Goal: Task Accomplishment & Management: Complete application form

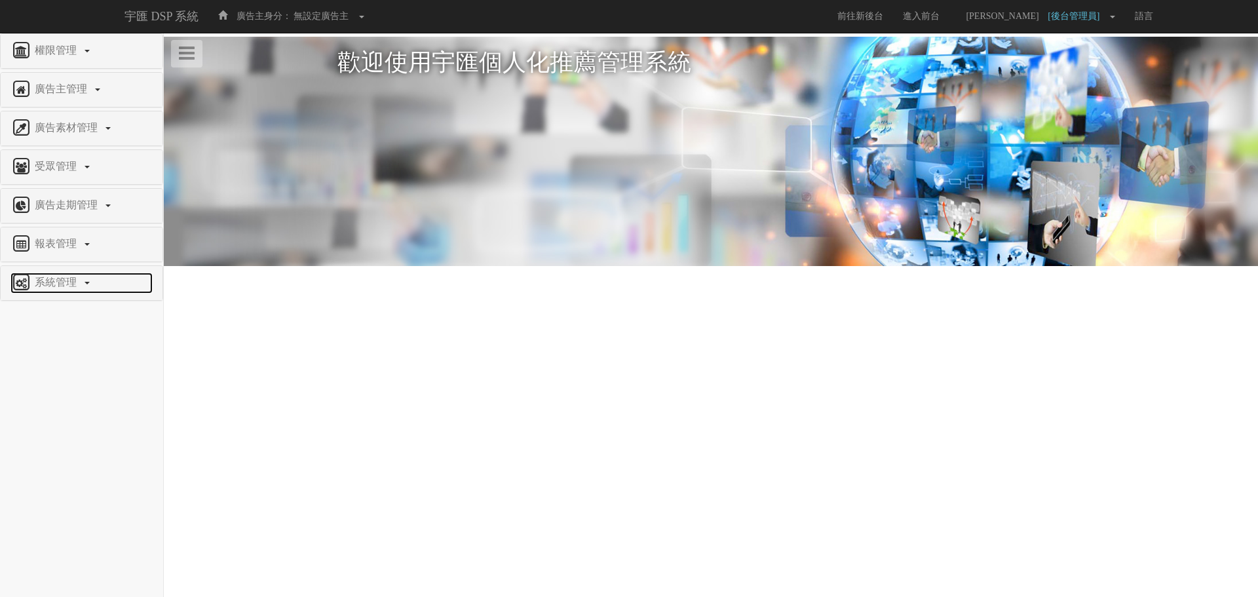
click at [63, 276] on span "系統管理" at bounding box center [57, 281] width 52 height 11
click at [57, 448] on span "廣告驗證設定" at bounding box center [42, 448] width 65 height 10
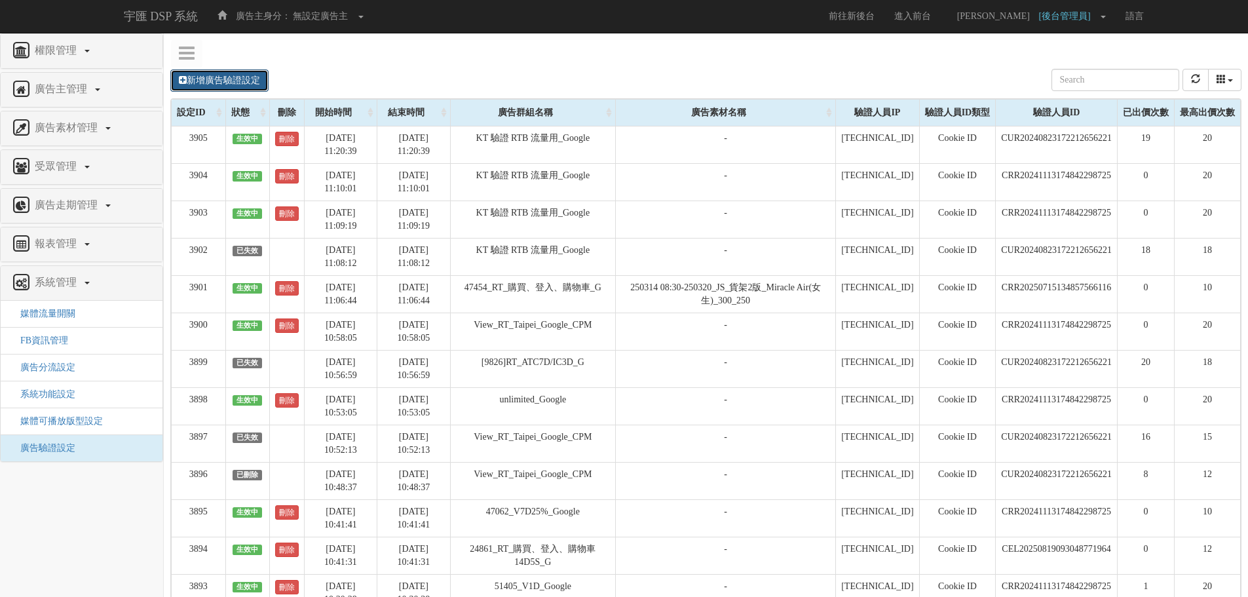
click at [218, 75] on link "新增廣告驗證設定" at bounding box center [219, 80] width 98 height 22
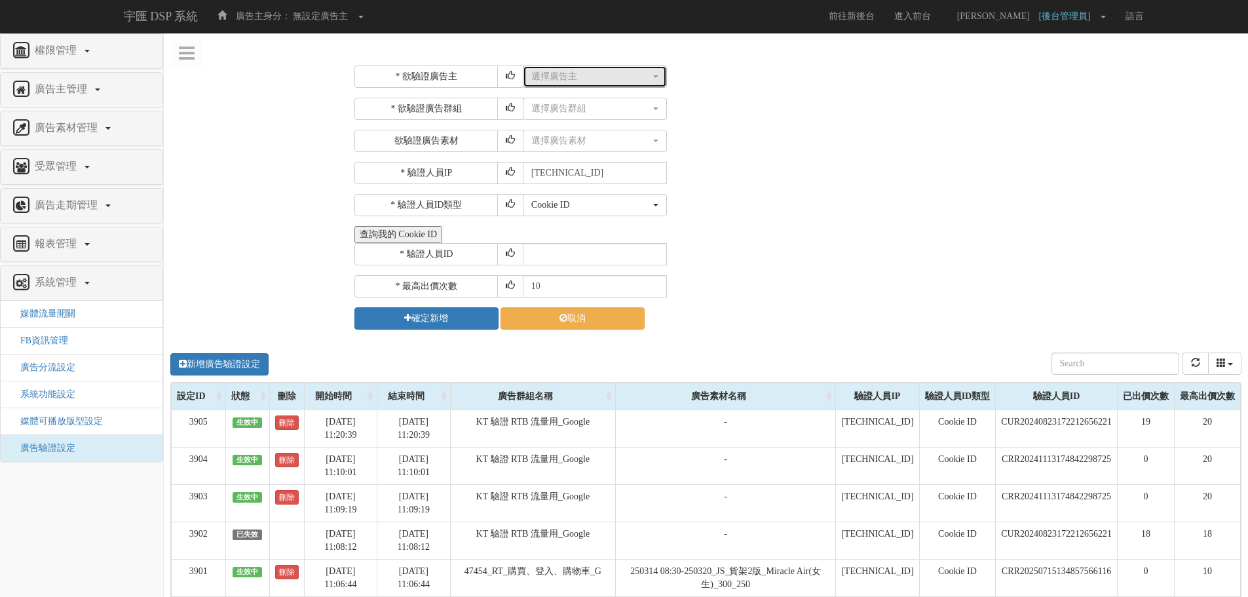
click at [571, 81] on div "選擇廣告主" at bounding box center [590, 76] width 119 height 13
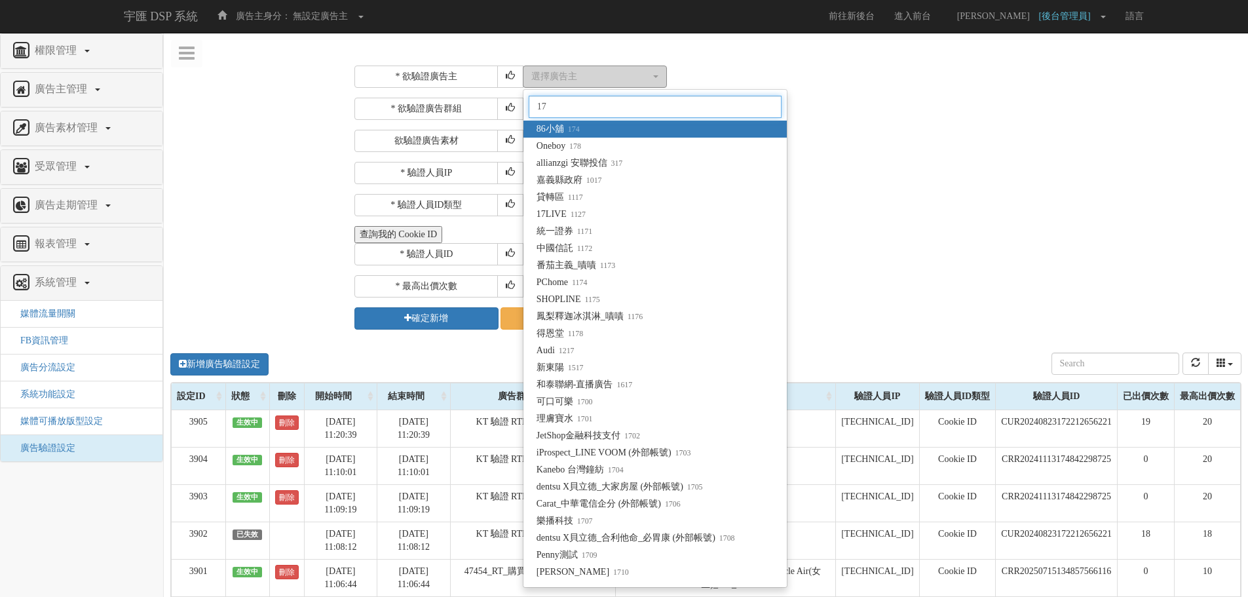
type input "178"
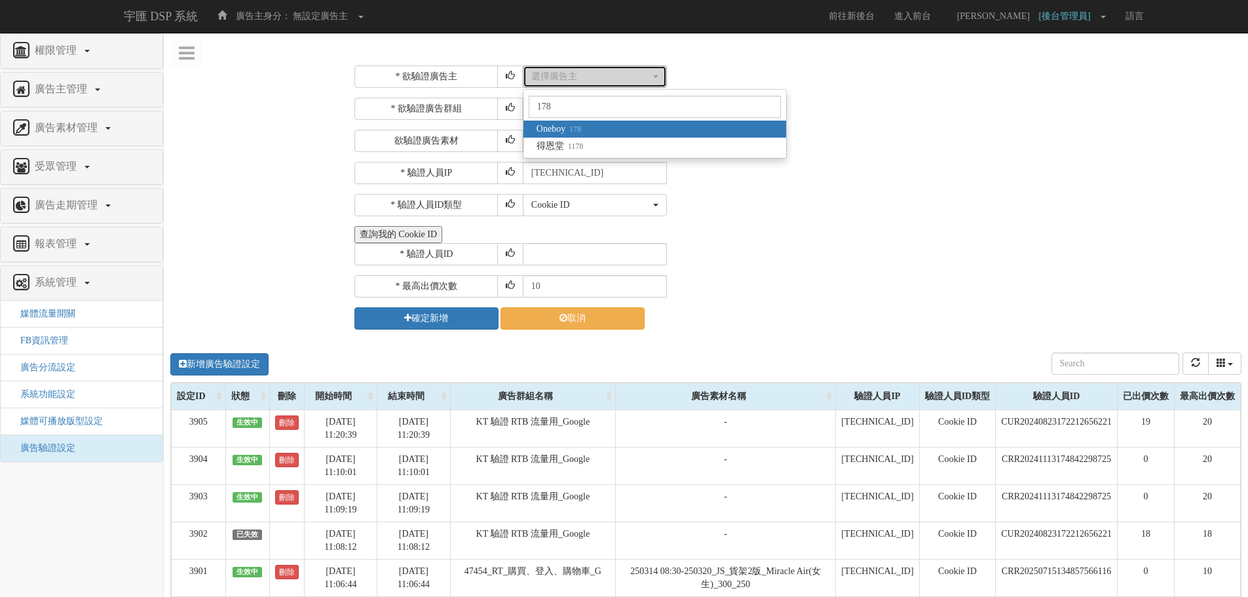
select select "178"
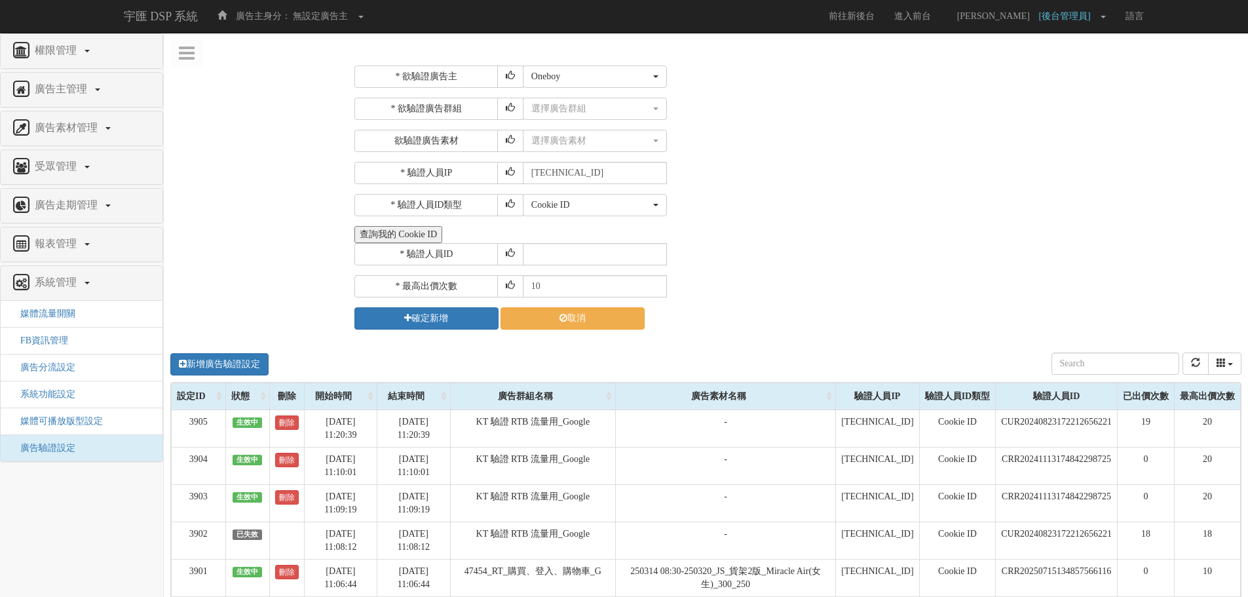
click at [583, 123] on div "* 欲驗證廣告群組 選擇廣告群組 47060_BUY&LOGIN180D_Google 47062_V7D25%_Google 47063_V7D25%_Sc…" at bounding box center [796, 125] width 884 height 54
click at [607, 113] on div "選擇廣告群組" at bounding box center [590, 108] width 119 height 13
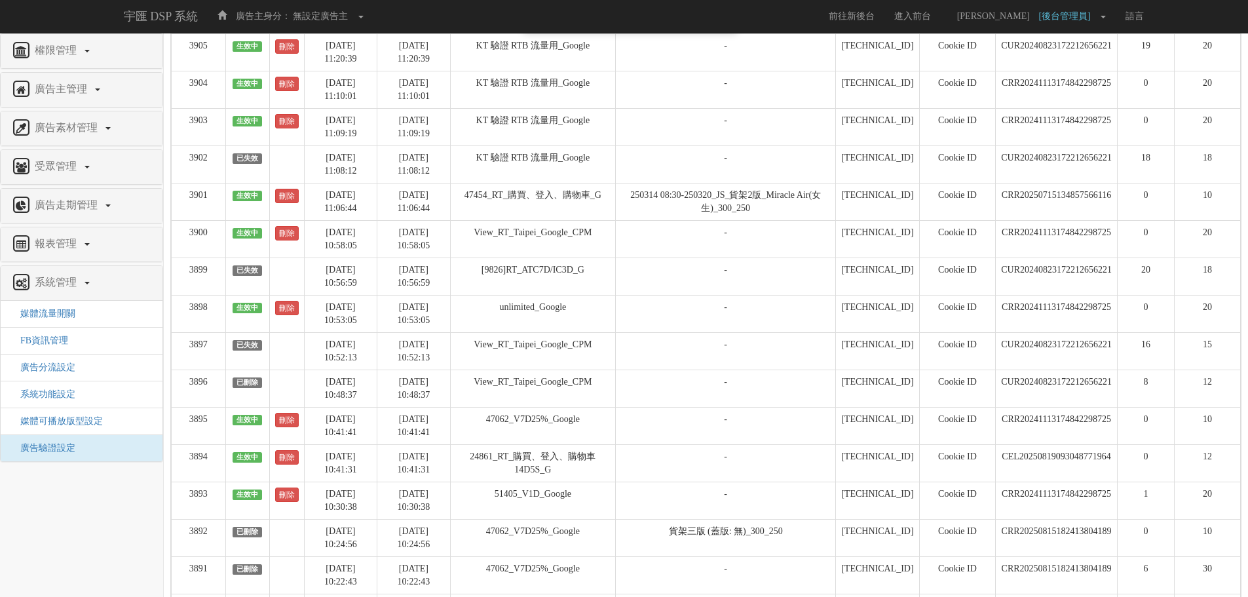
scroll to position [459, 0]
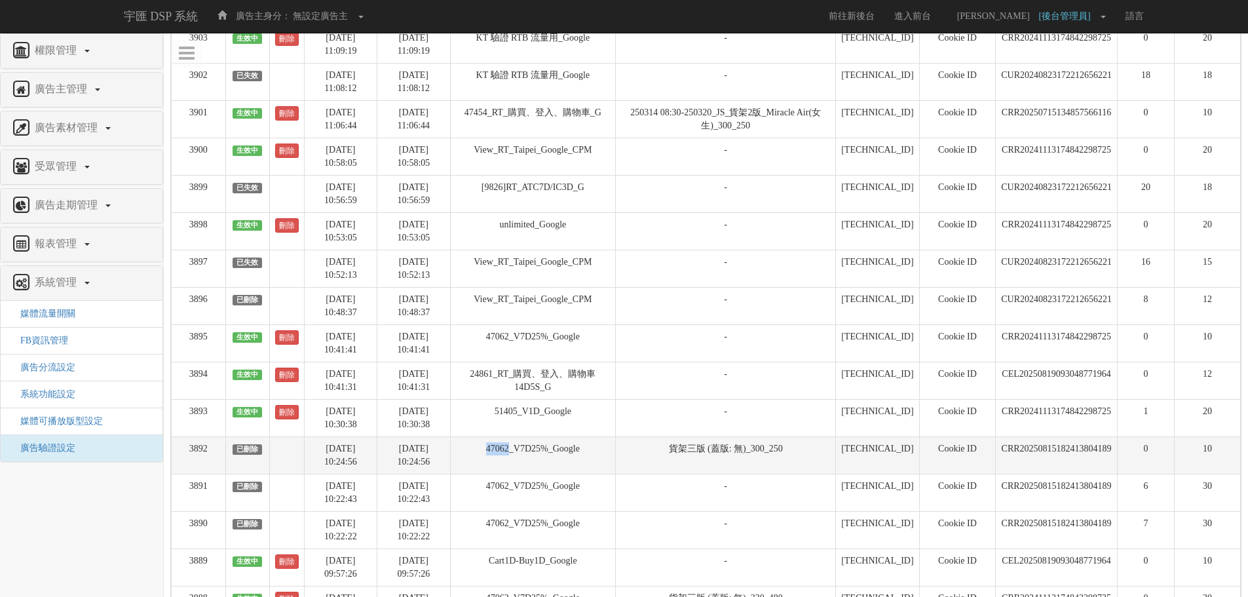
drag, startPoint x: 482, startPoint y: 446, endPoint x: 529, endPoint y: 447, distance: 47.8
click at [529, 447] on td "47062_V7D25%_Google" at bounding box center [532, 454] width 165 height 37
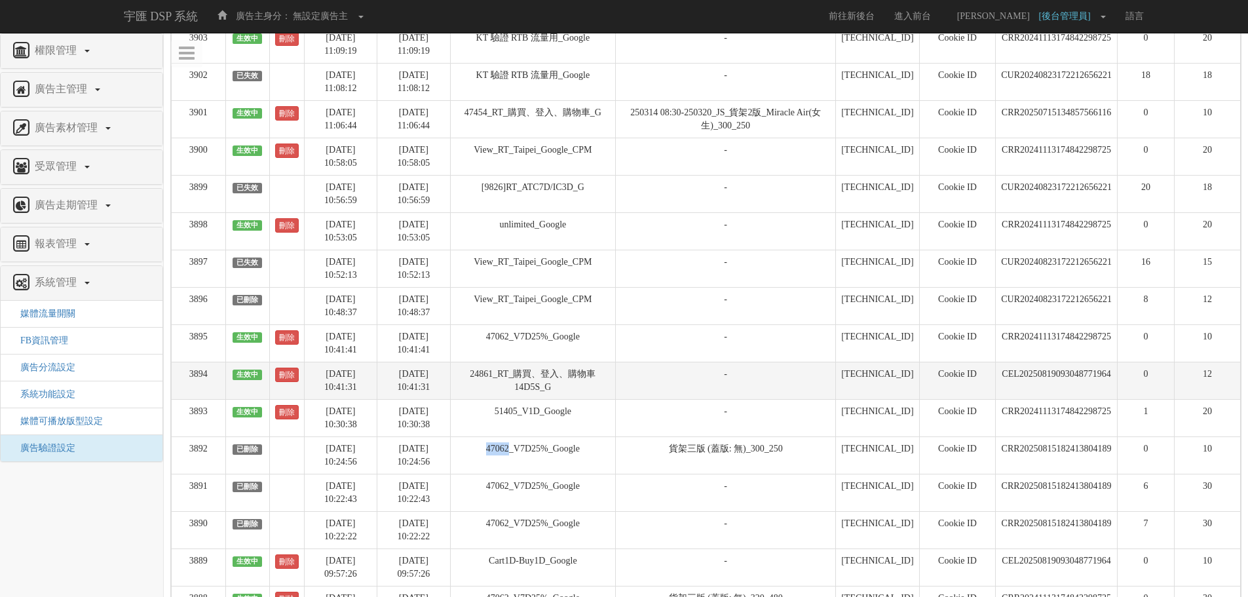
copy td "47062"
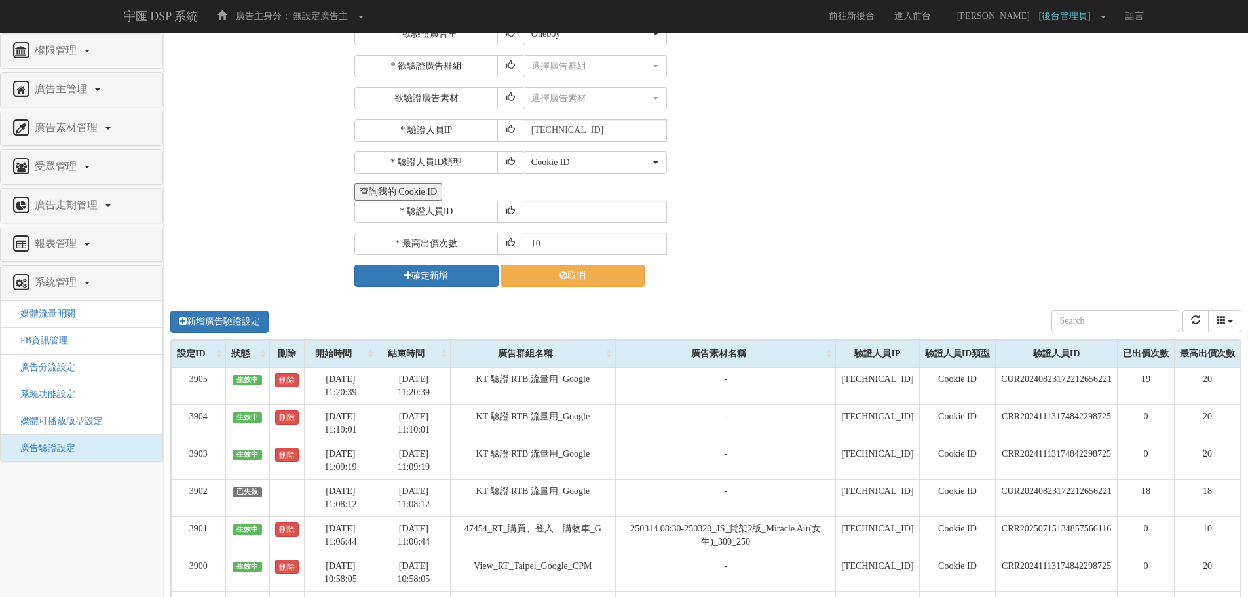
scroll to position [0, 0]
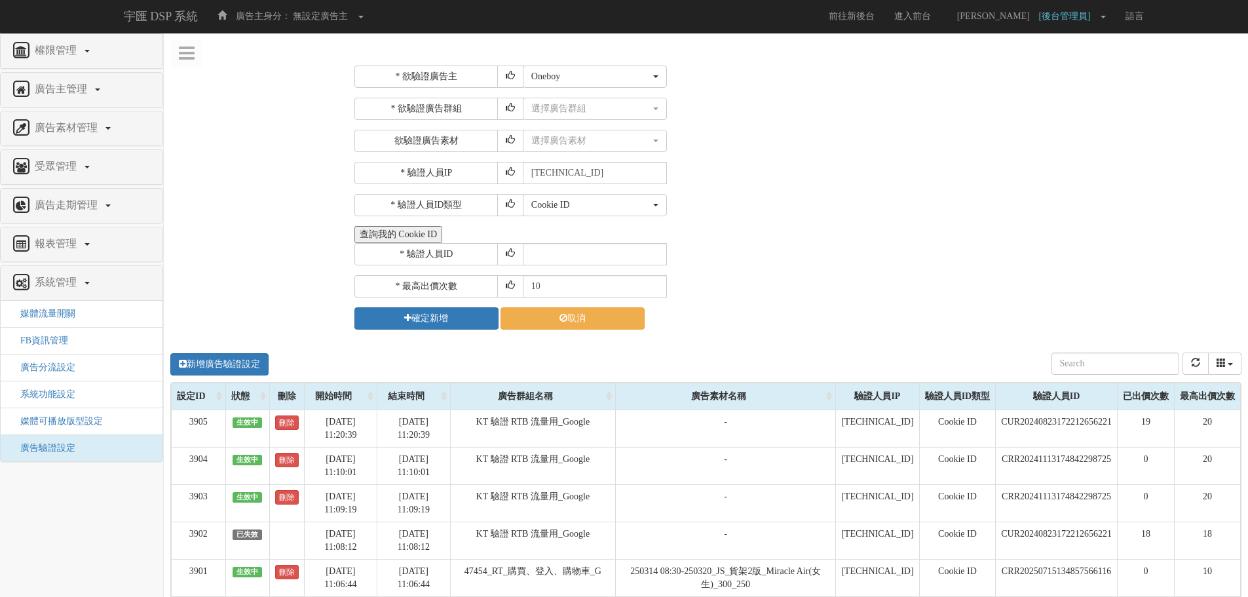
click at [609, 95] on div "* 欲驗證廣告主 選擇廣告主 特力+ 科技紫薇網 Momo 東森EHS Uniqlo EFShop 樂天 屈臣氏[PERSON_NAME] sinyi 信義房…" at bounding box center [796, 198] width 884 height 264
click at [609, 102] on div "選擇廣告群組" at bounding box center [590, 108] width 119 height 13
paste input "47062"
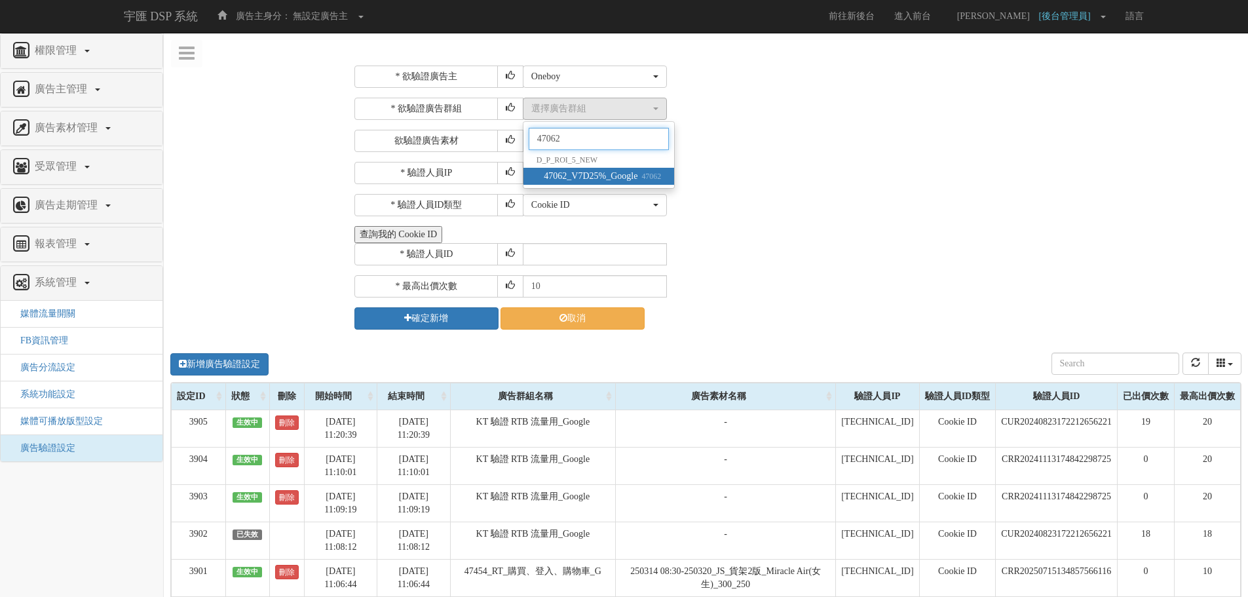
type input "47062"
click at [661, 177] on small "47062" at bounding box center [649, 176] width 24 height 9
select select "47062"
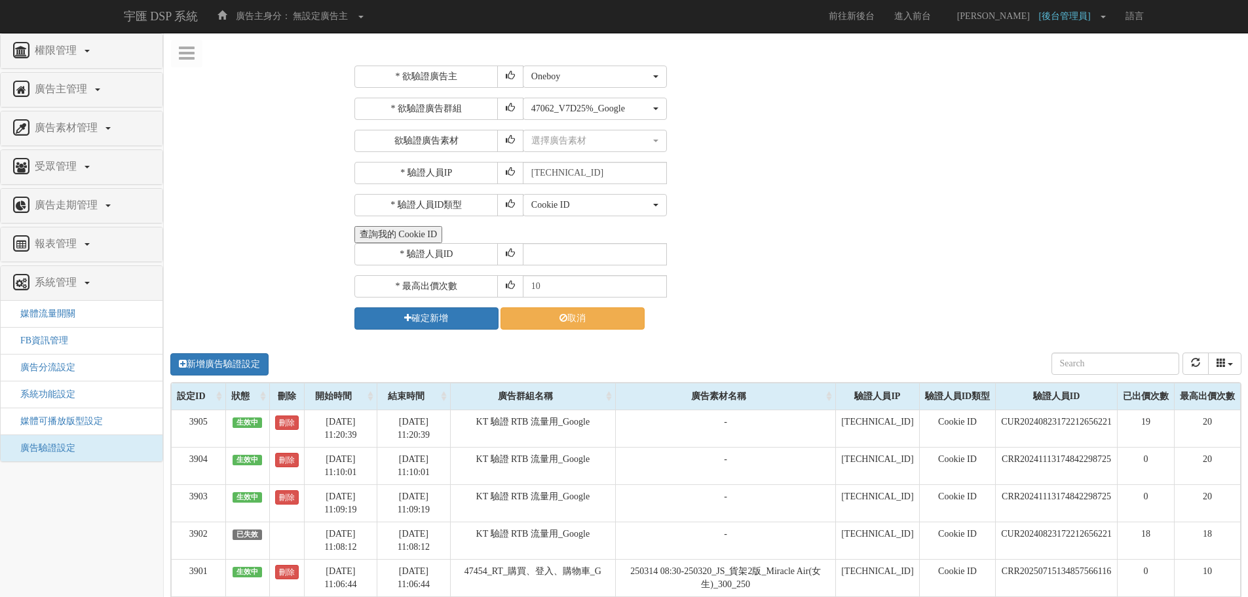
click at [845, 139] on div "選擇廣告素材 不指定素材 貨架一版 (蓋版: 無)_300_250 貨架一版 (蓋版: 無)_728_90 貨架一版 (蓋版: 無)_160_600 貨架一版…" at bounding box center [880, 141] width 715 height 22
click at [586, 142] on div "選擇廣告素材" at bounding box center [590, 140] width 119 height 13
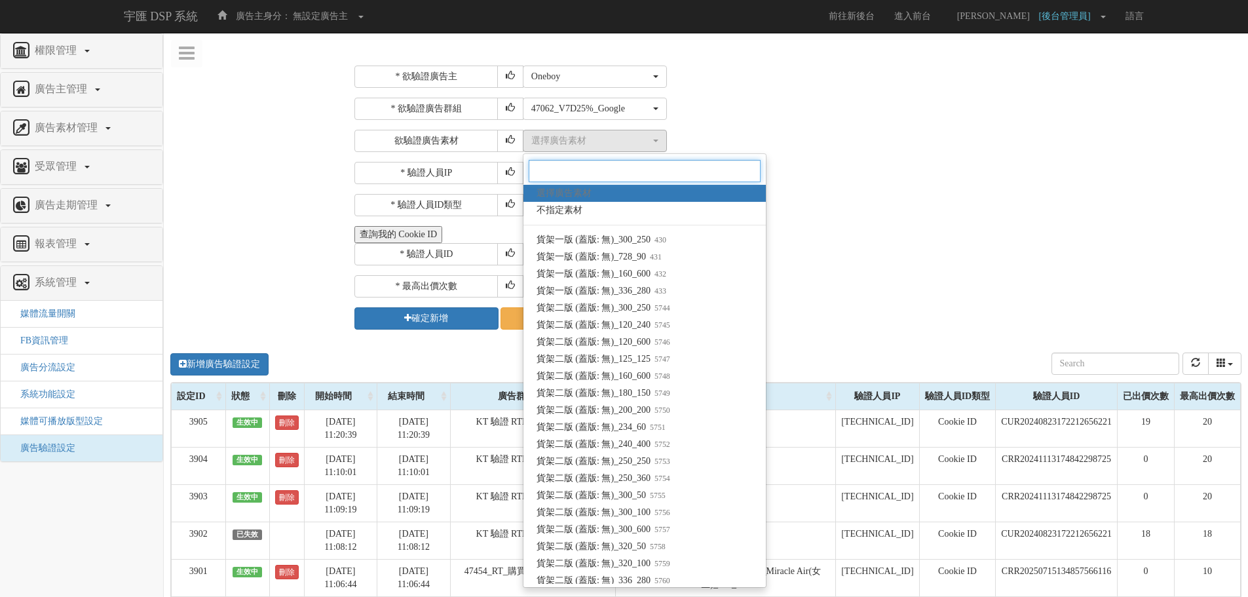
paste input "多元促銷_折扣"
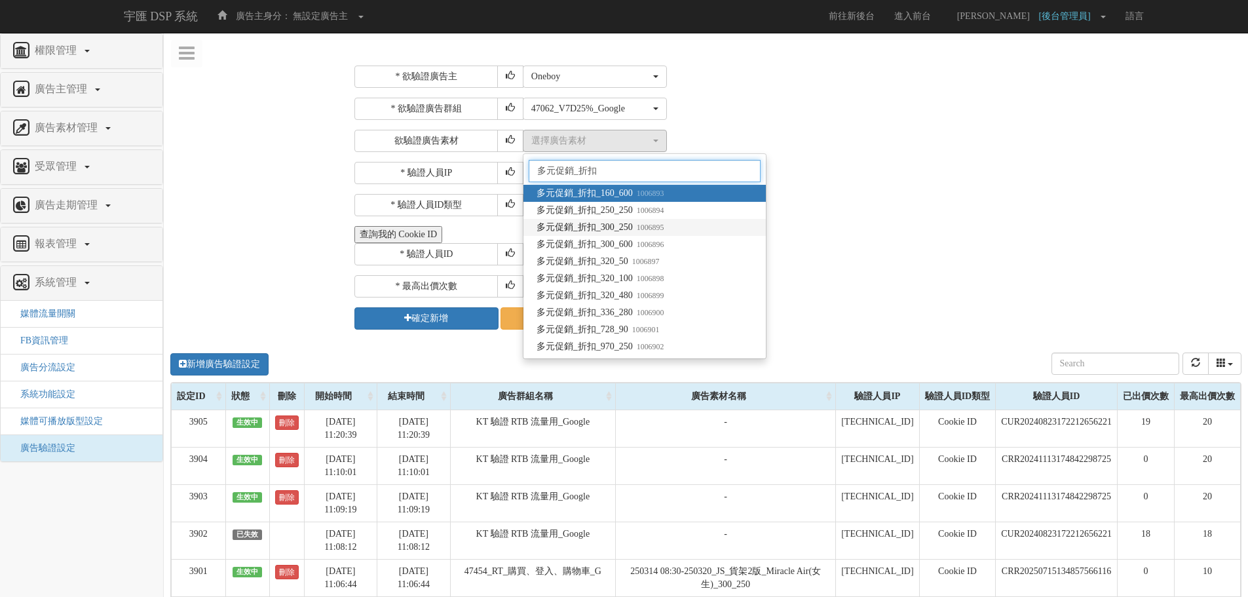
type input "多元促銷_折扣"
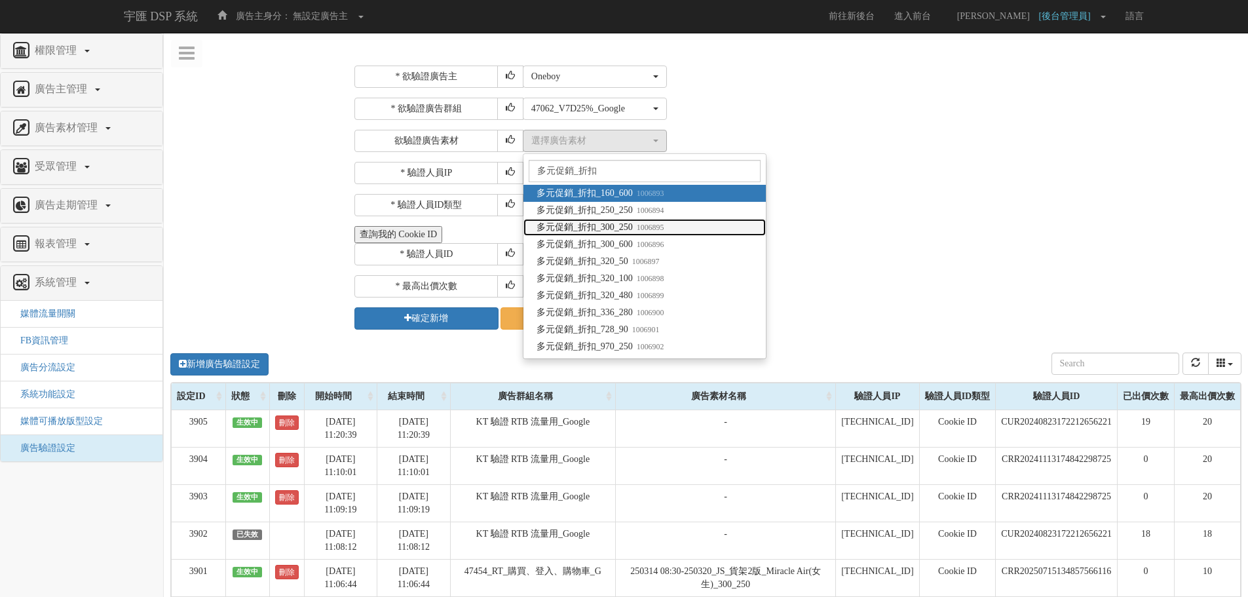
click at [623, 224] on span "多元促銷_折扣_300_250 1006895" at bounding box center [601, 227] width 128 height 13
select select "1006895"
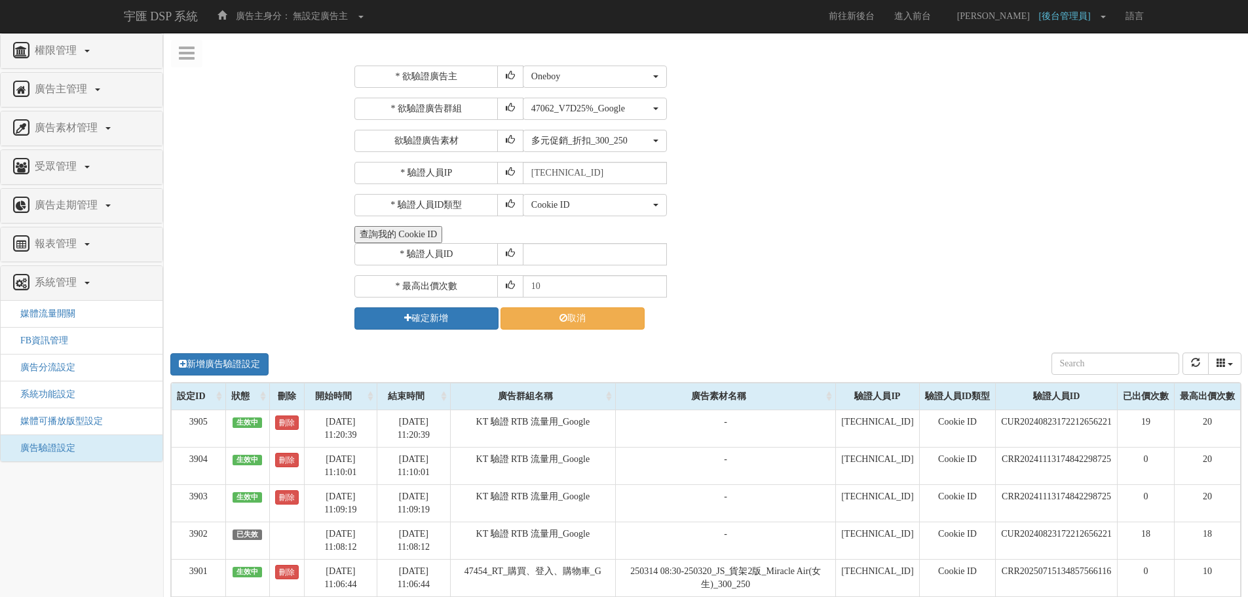
click at [803, 200] on div "Cookie ID ADID IDFA Cookie ID" at bounding box center [880, 205] width 715 height 22
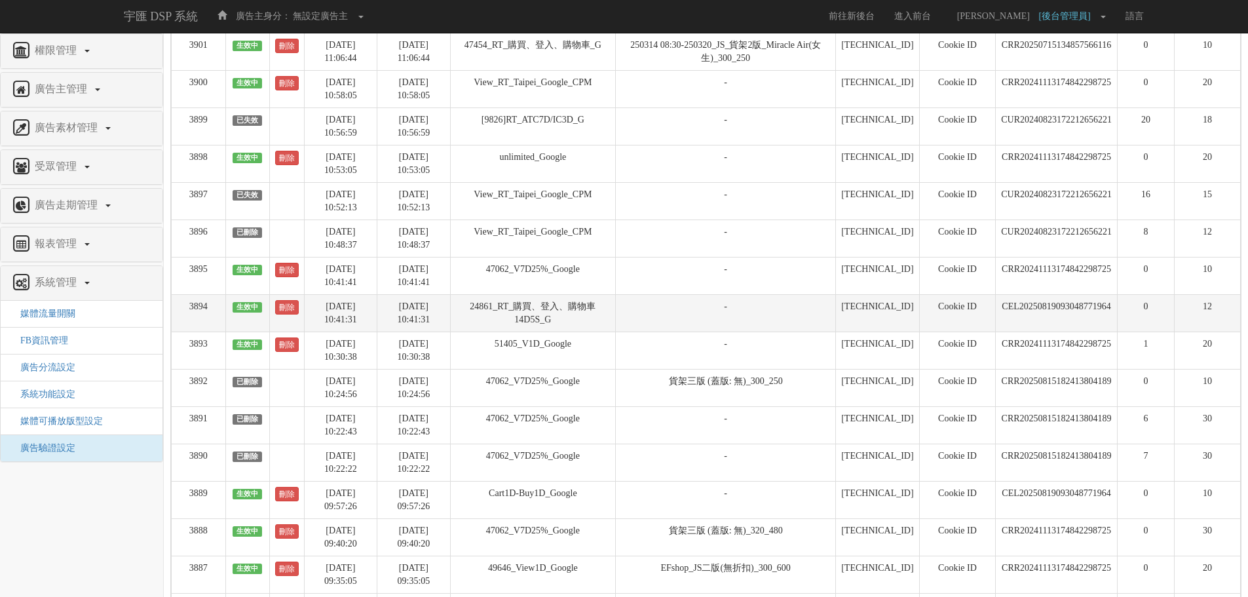
scroll to position [590, 0]
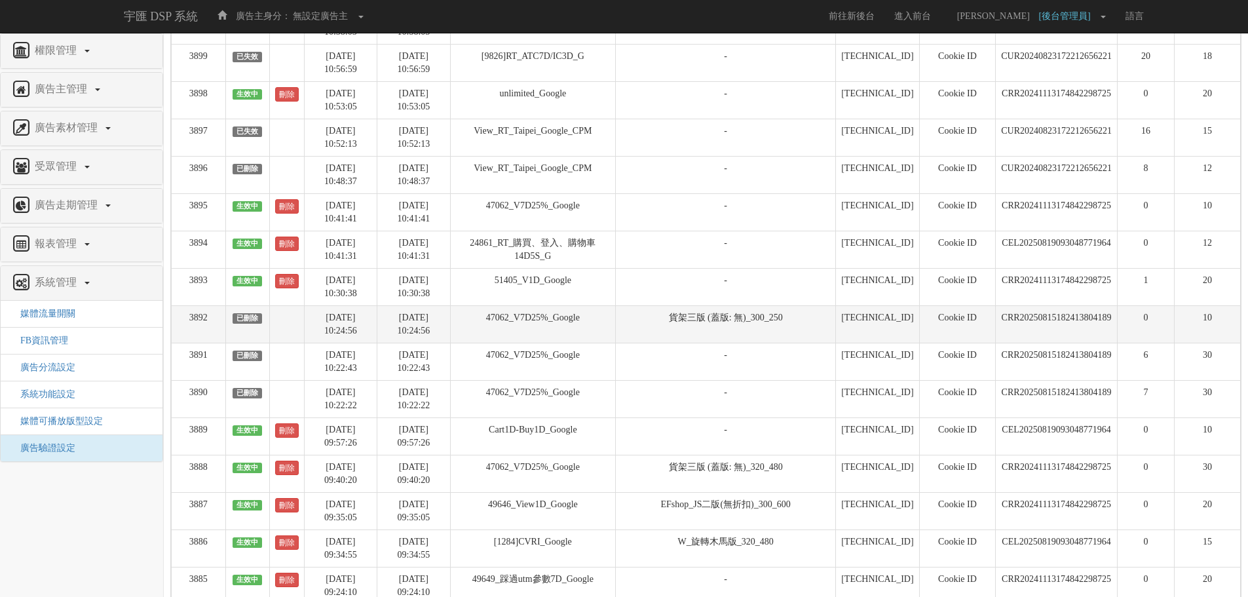
click at [1044, 315] on td "CRR20250815182413804189" at bounding box center [1057, 323] width 122 height 37
copy td "CRR20250815182413804189"
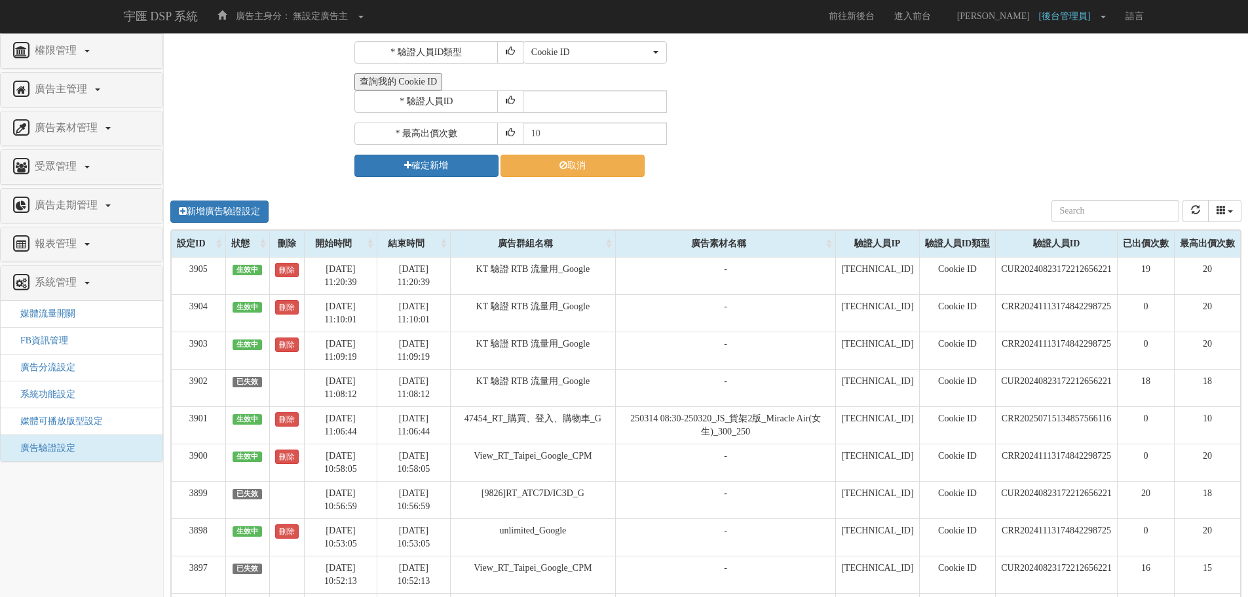
scroll to position [0, 0]
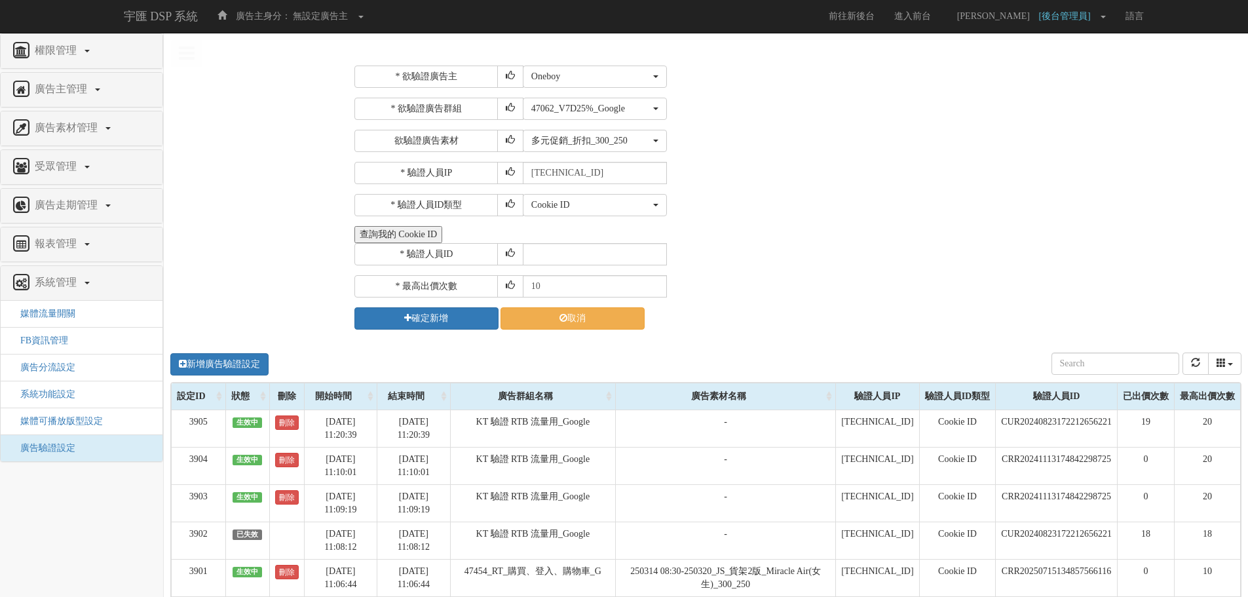
click at [577, 265] on div "* 欲驗證廣告主 選擇廣告主 特力+ 科技紫薇網 Momo 東森EHS Uniqlo EFShop 樂天 屈臣氏[PERSON_NAME] sinyi 信義房…" at bounding box center [796, 198] width 884 height 264
click at [600, 251] on input "text" at bounding box center [595, 254] width 144 height 22
paste input "CRR20250815182413804189"
type input "CRR20250815182413804189"
click at [762, 258] on div "* 驗證人員ID CRR20250815182413804189" at bounding box center [796, 254] width 884 height 22
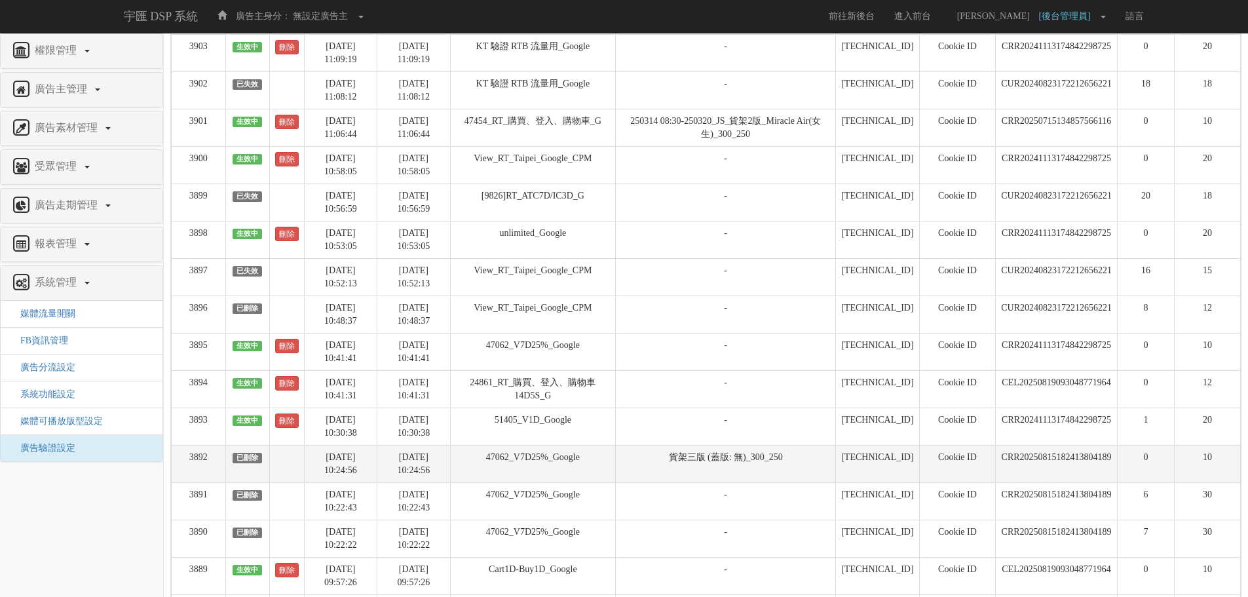
scroll to position [655, 0]
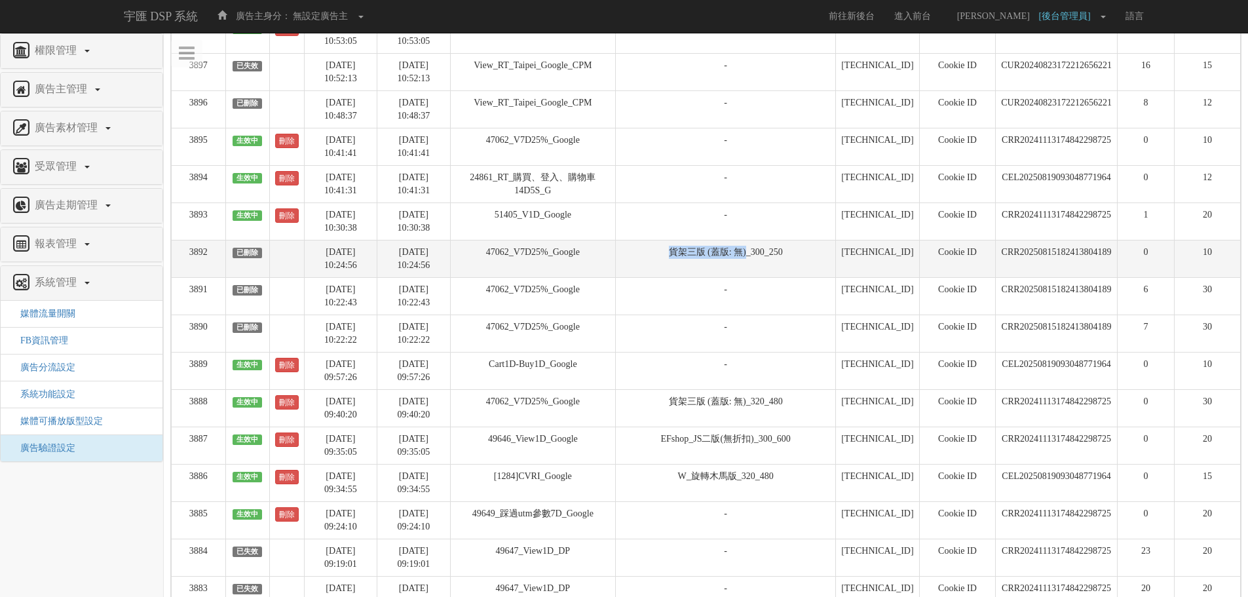
drag, startPoint x: 674, startPoint y: 250, endPoint x: 752, endPoint y: 254, distance: 77.4
click at [752, 254] on td "貨架三版 (蓋版: 無)_300_250" at bounding box center [726, 258] width 220 height 37
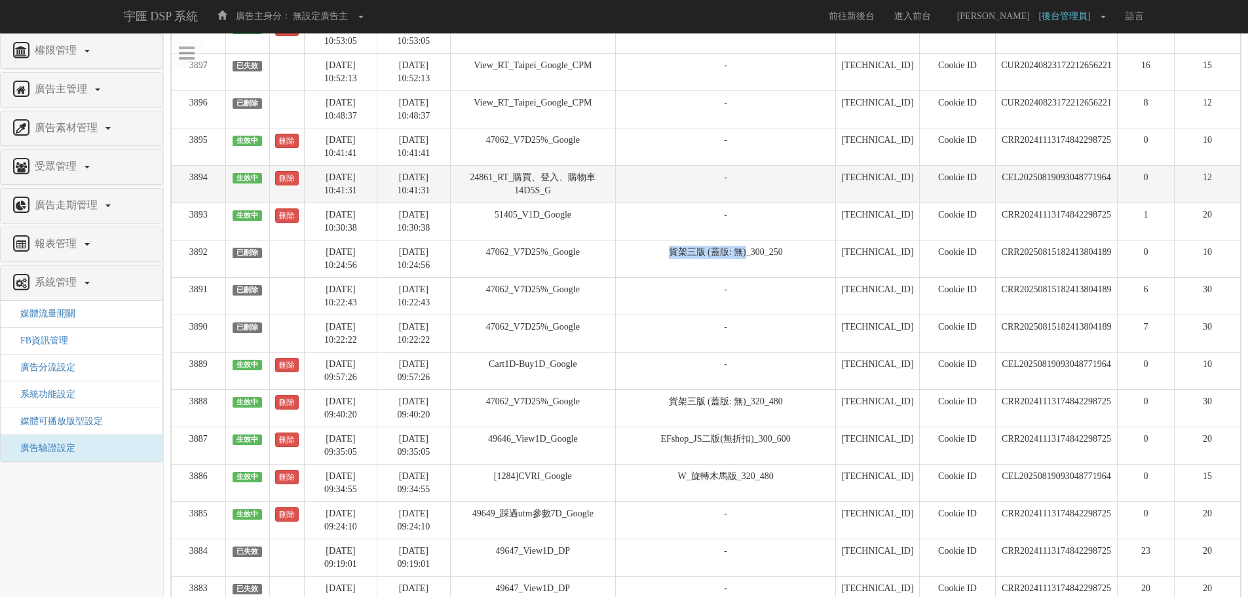
copy td "貨架三版 (蓋版: 無)"
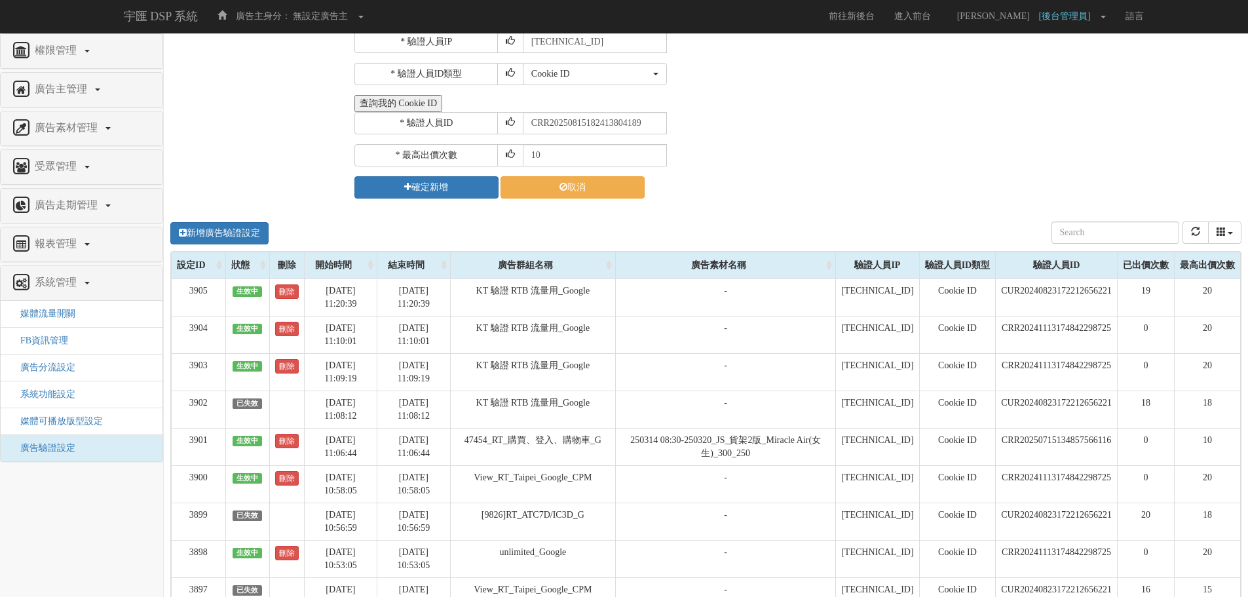
scroll to position [0, 0]
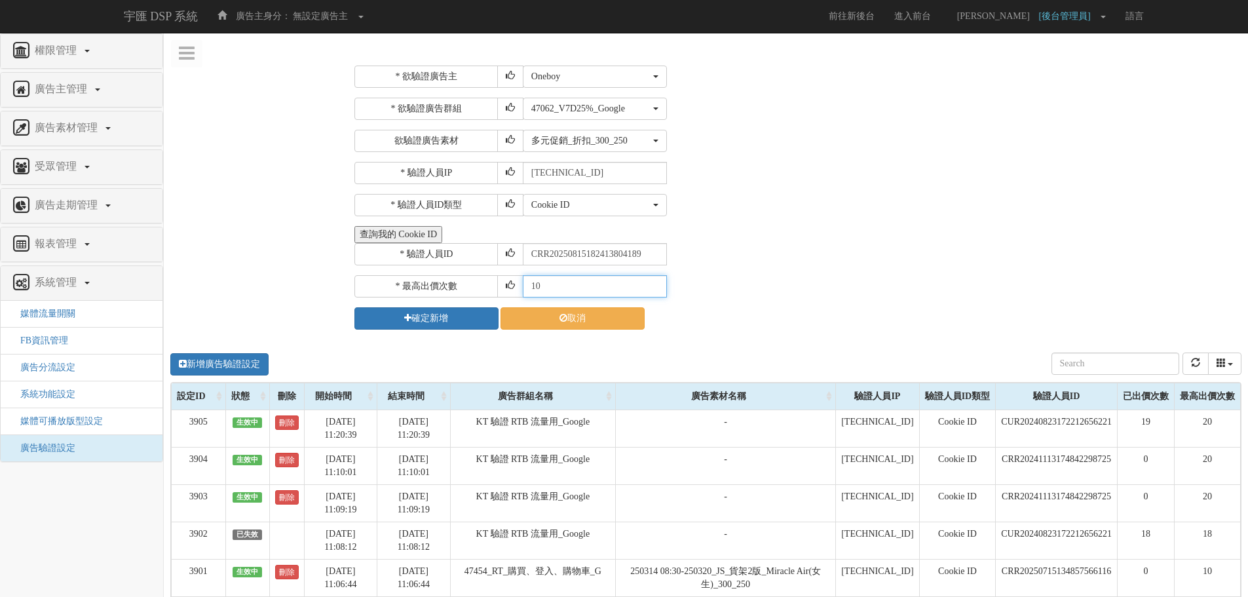
drag, startPoint x: 558, startPoint y: 282, endPoint x: 457, endPoint y: 289, distance: 101.2
click at [457, 289] on div "* 最高出價次數 10" at bounding box center [796, 286] width 884 height 22
type input "30"
click at [440, 317] on button "確定新增" at bounding box center [426, 318] width 144 height 22
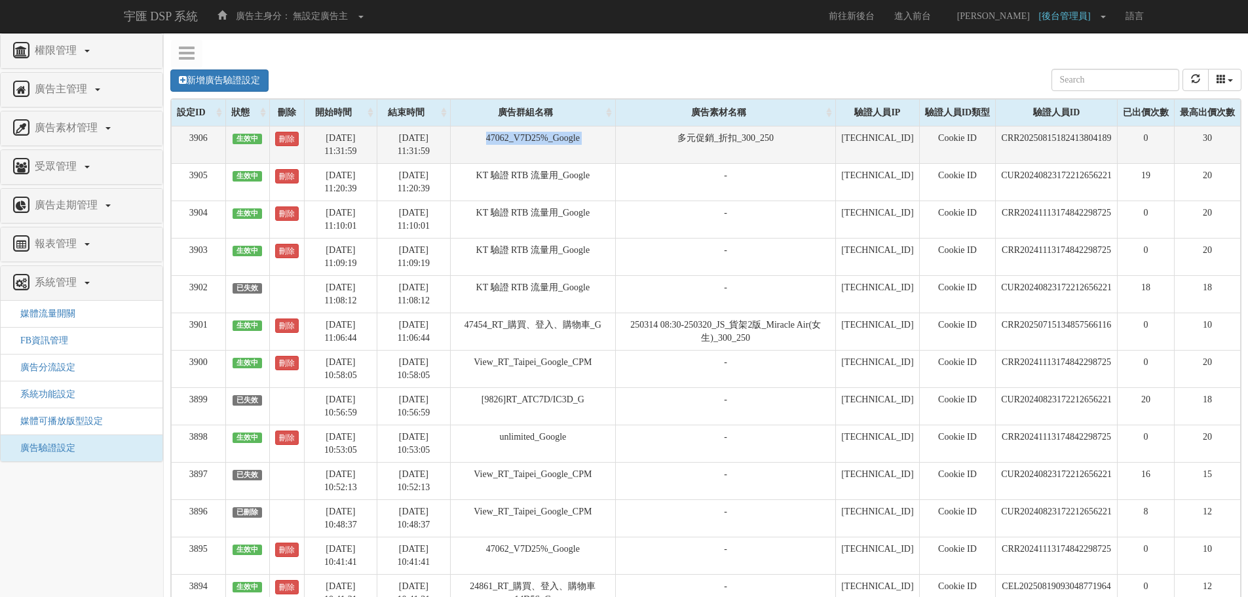
drag, startPoint x: 493, startPoint y: 128, endPoint x: 655, endPoint y: 145, distance: 162.7
click at [652, 143] on tr "3906 生效中 刪除 [DATE] 11:31:59 [DATE] 11:31:59 47062_V7D25%_Google 多元促銷_折扣_300_250…" at bounding box center [706, 144] width 1069 height 37
click at [655, 145] on td "多元促銷_折扣_300_250" at bounding box center [726, 144] width 220 height 37
drag, startPoint x: 660, startPoint y: 137, endPoint x: 831, endPoint y: 139, distance: 170.4
click at [831, 139] on tr "3906 生效中 刪除 [DATE] 11:31:59 [DATE] 11:31:59 47062_V7D25%_Google 多元促銷_折扣_300_250…" at bounding box center [706, 144] width 1069 height 37
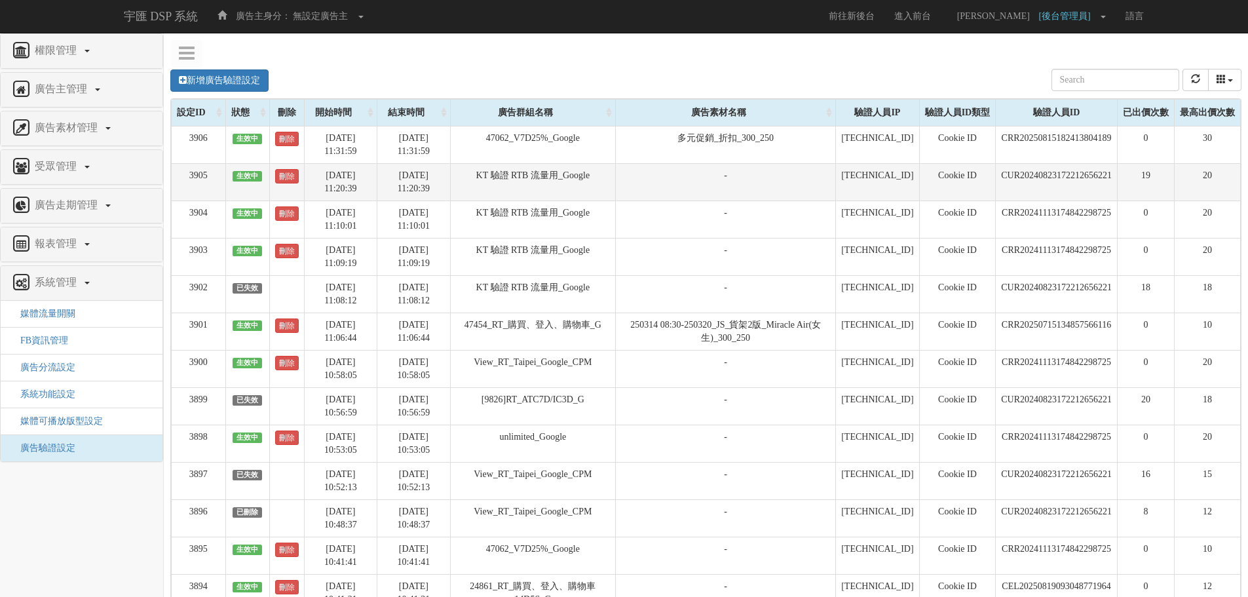
click at [814, 178] on td "-" at bounding box center [726, 181] width 220 height 37
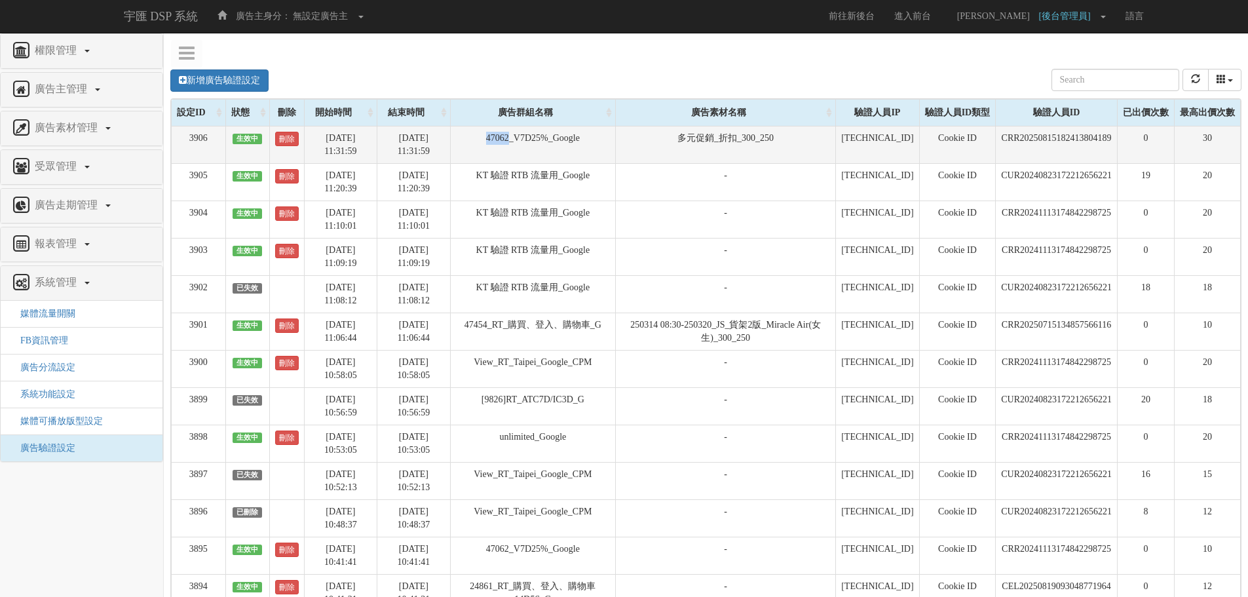
drag, startPoint x: 495, startPoint y: 138, endPoint x: 528, endPoint y: 141, distance: 33.6
click at [528, 141] on td "47062_V7D25%_Google" at bounding box center [532, 144] width 165 height 37
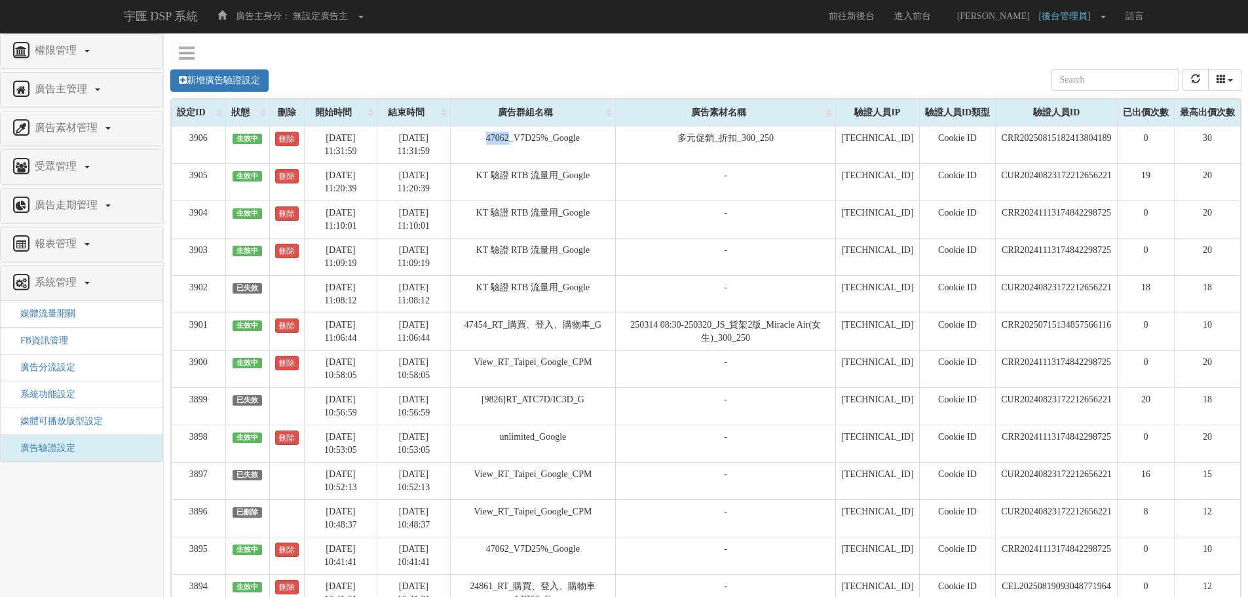
copy td "47062"
click at [193, 81] on link "新增廣告驗證設定" at bounding box center [219, 80] width 98 height 22
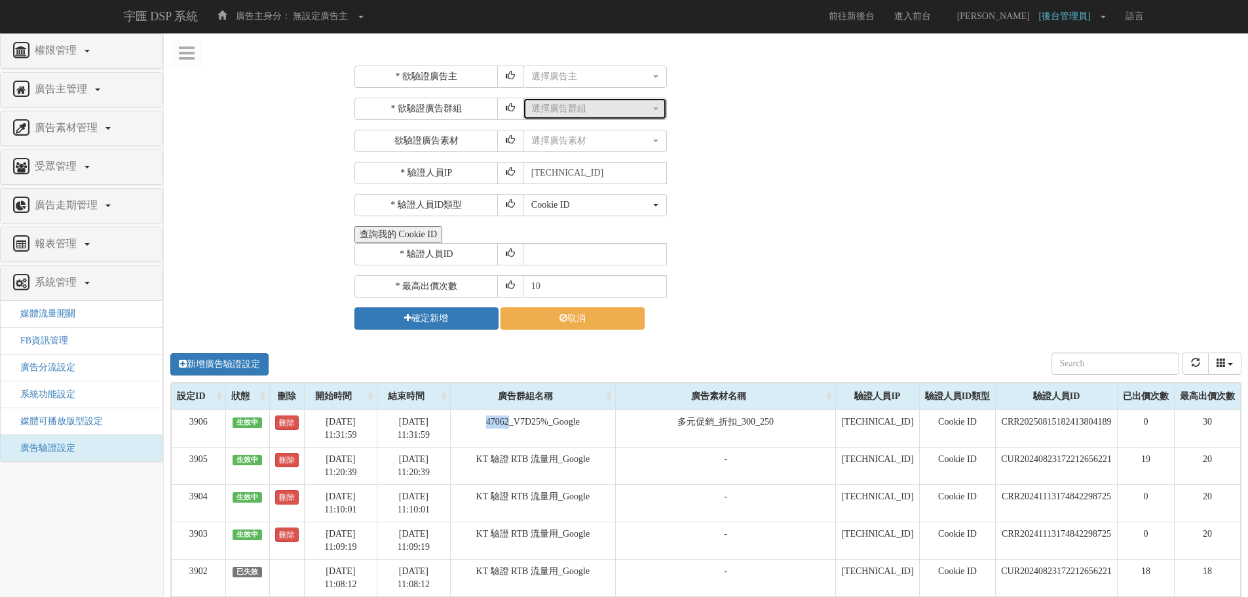
click at [561, 108] on div "選擇廣告群組" at bounding box center [590, 108] width 119 height 13
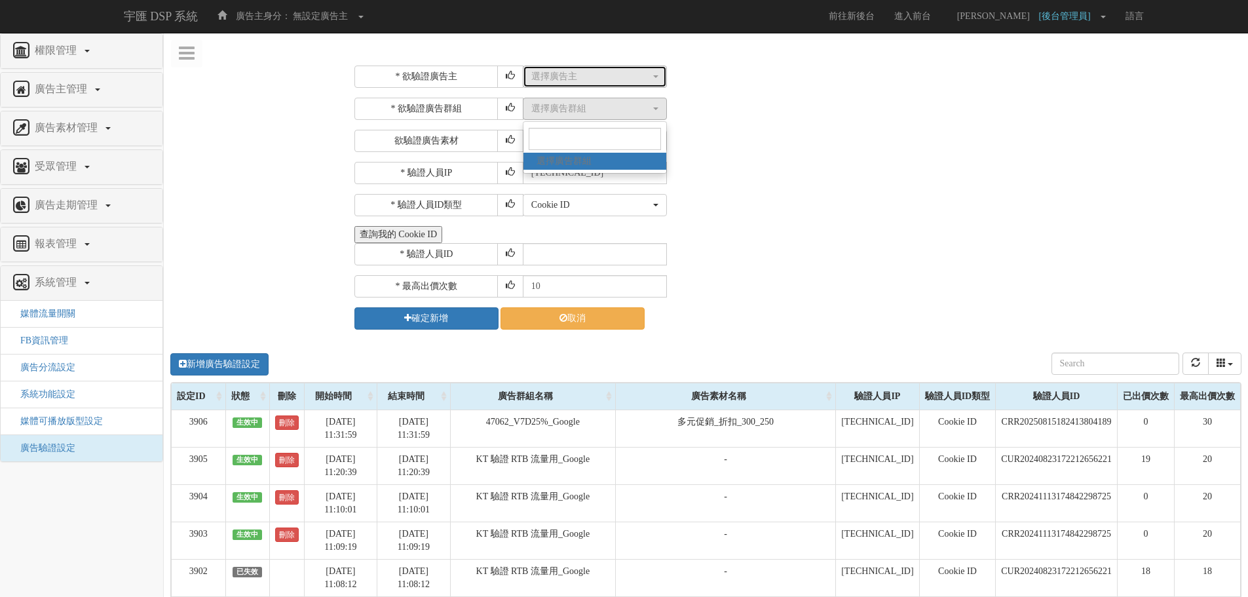
click at [628, 70] on div "選擇廣告主" at bounding box center [590, 76] width 119 height 13
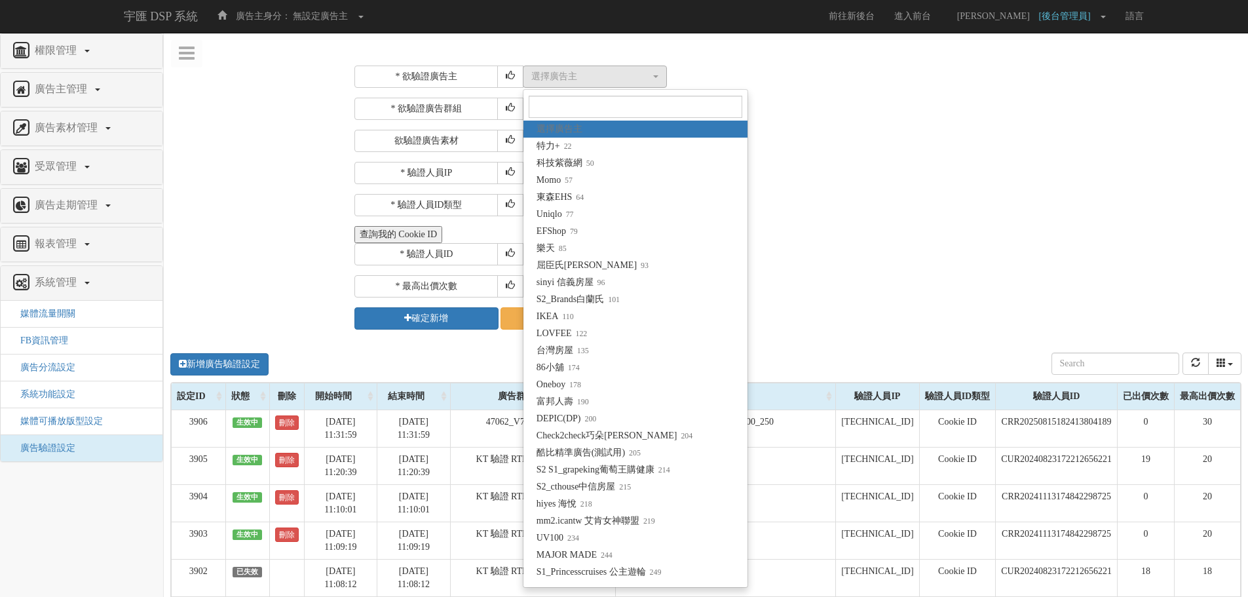
click at [953, 94] on div "* 欲驗證廣告主 選擇廣告主 特力+ 科技紫薇網 Momo 東森EHS Uniqlo EFShop 樂天 屈臣氏[PERSON_NAME] sinyi 信義房…" at bounding box center [796, 198] width 884 height 264
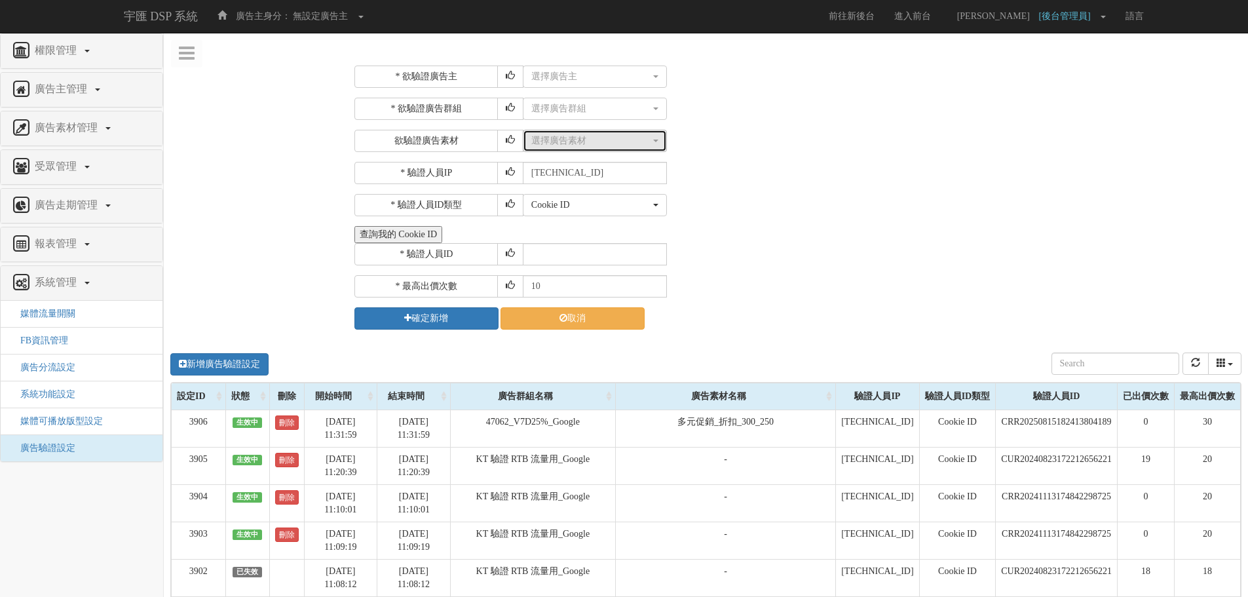
click at [578, 139] on div "選擇廣告素材" at bounding box center [590, 140] width 119 height 13
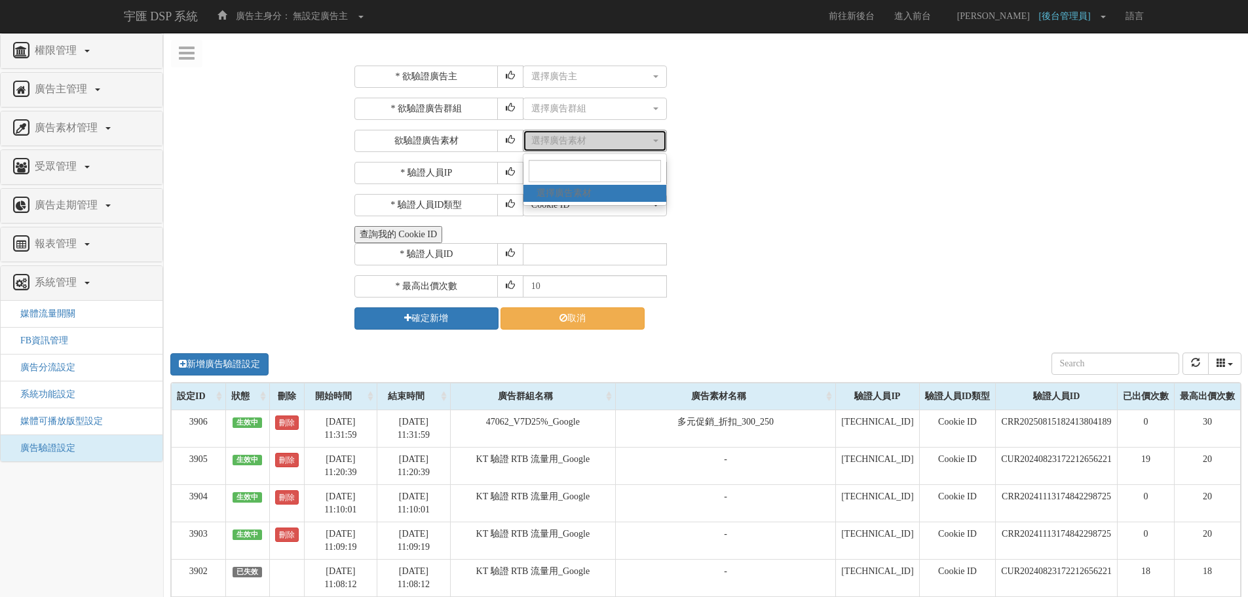
click at [578, 141] on div "選擇廣告素材" at bounding box center [590, 140] width 119 height 13
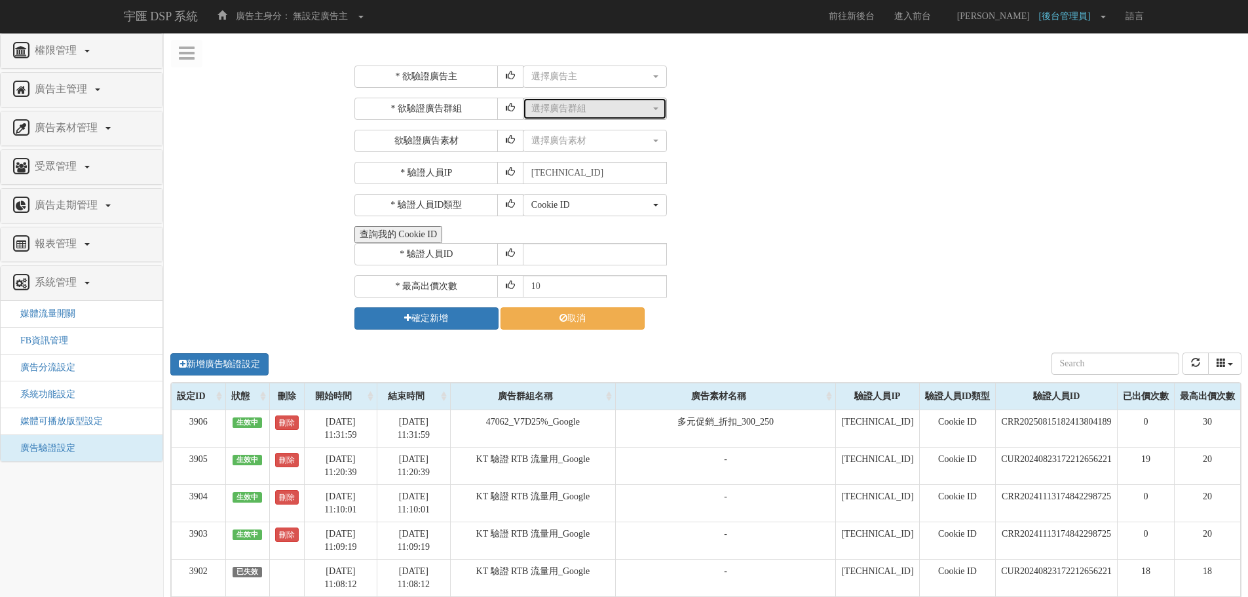
click at [592, 104] on div "選擇廣告群組" at bounding box center [590, 108] width 119 height 13
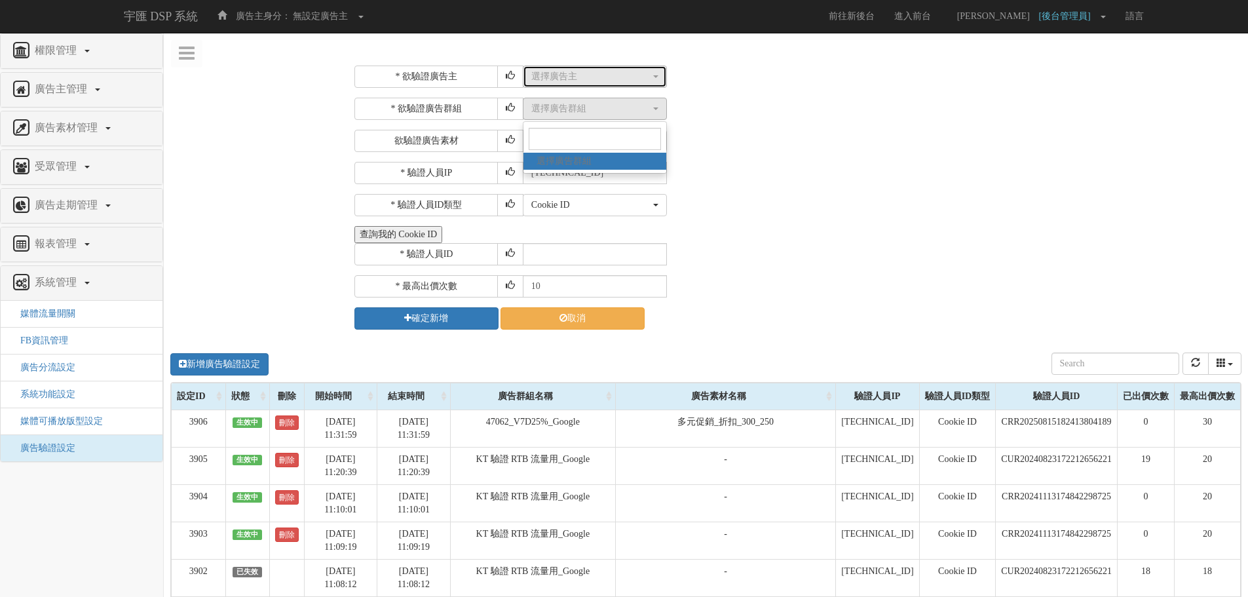
click at [600, 77] on div "選擇廣告主" at bounding box center [590, 76] width 119 height 13
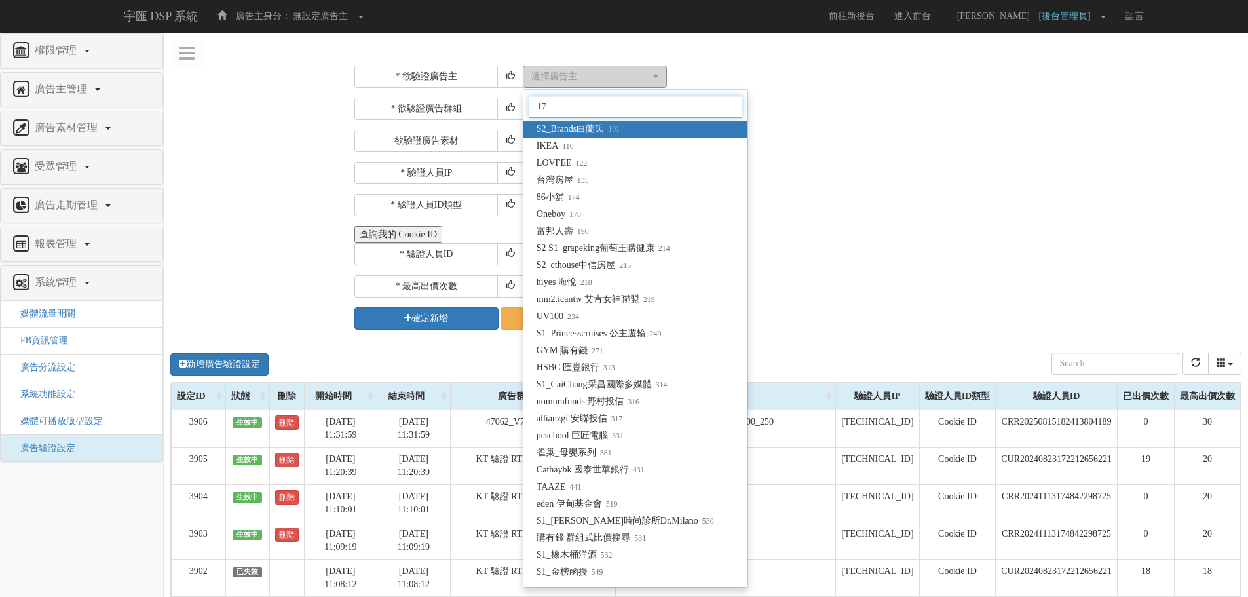
type input "178"
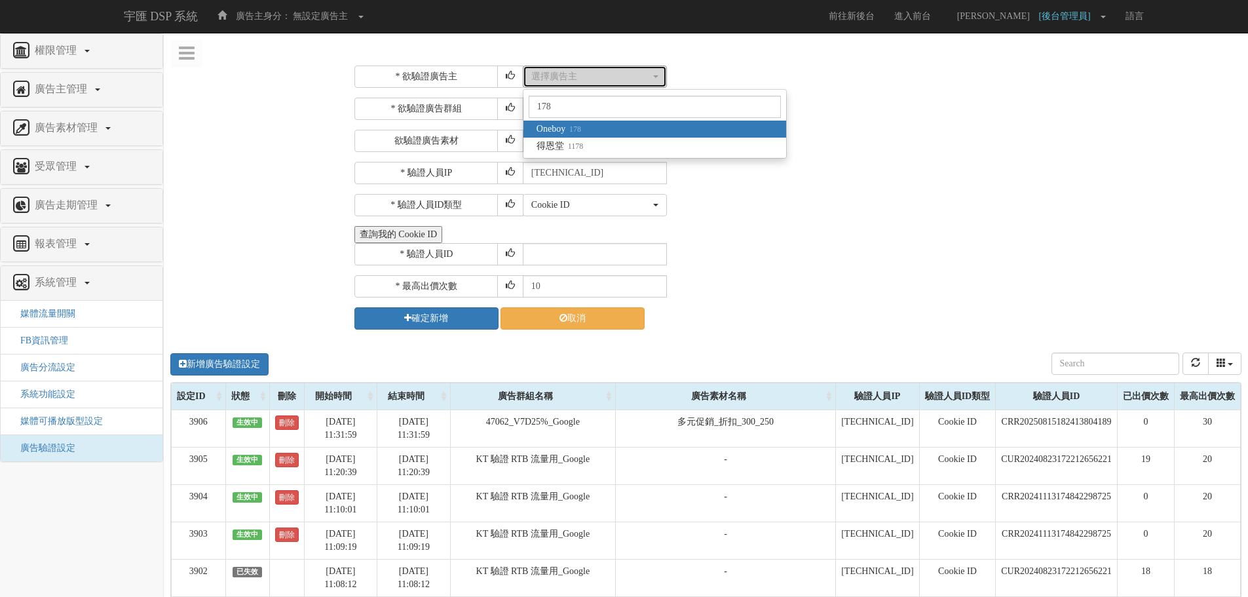
select select "178"
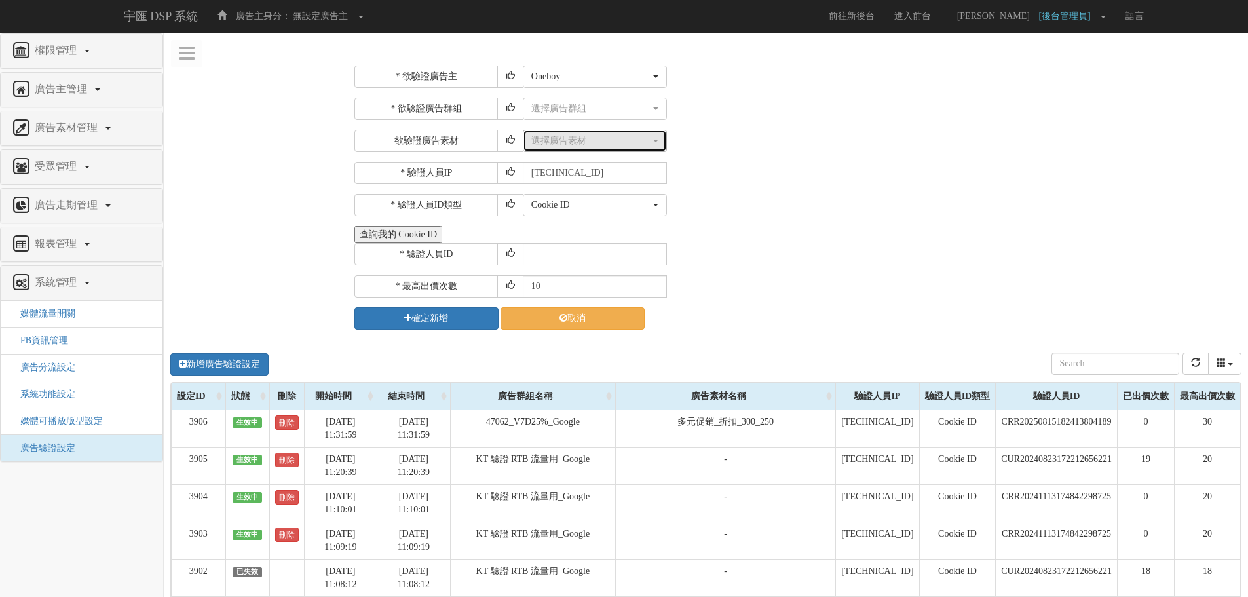
click at [630, 144] on div "選擇廣告素材" at bounding box center [590, 140] width 119 height 13
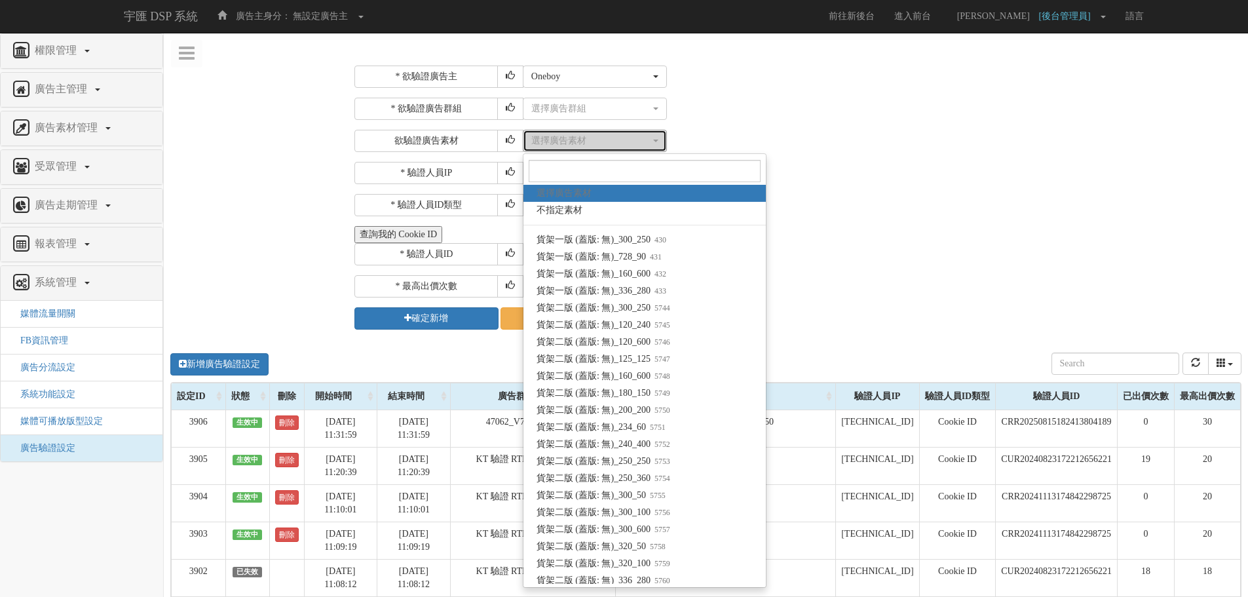
click at [630, 144] on div "選擇廣告素材" at bounding box center [590, 140] width 119 height 13
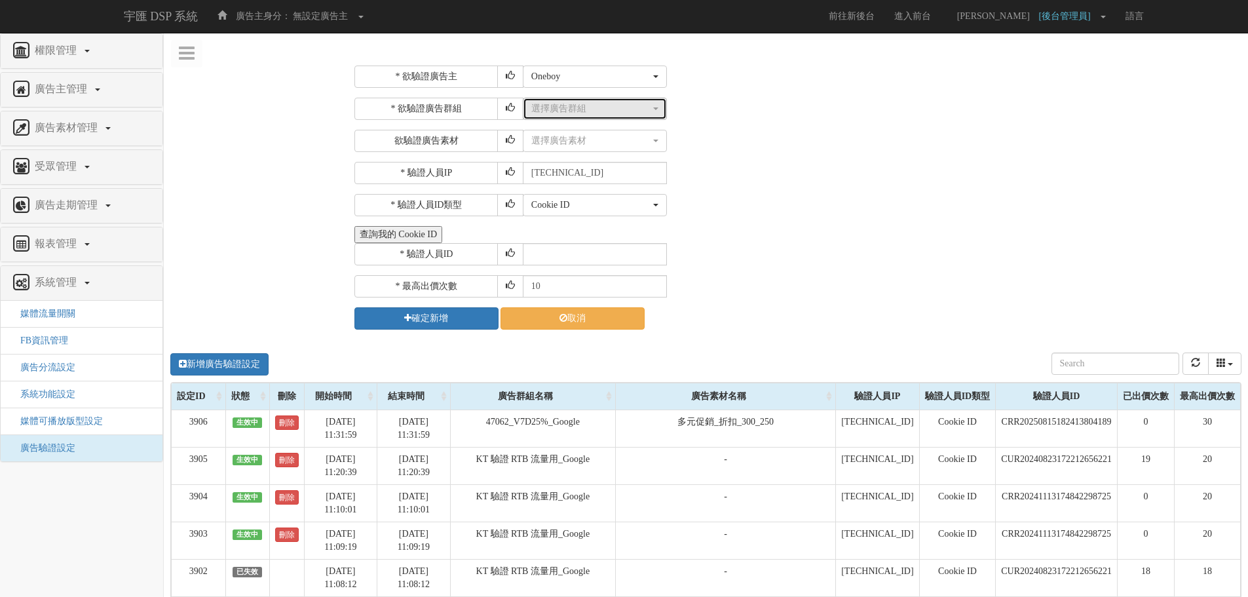
click at [628, 100] on button "選擇廣告群組" at bounding box center [595, 109] width 144 height 22
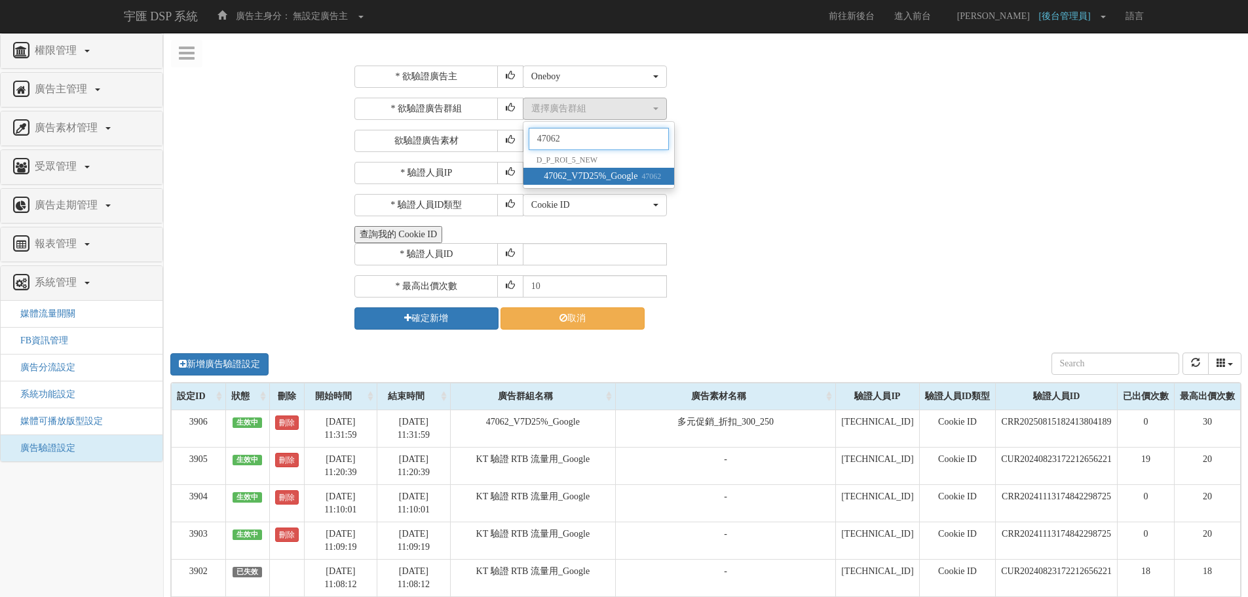
type input "47062"
click at [613, 172] on span "47062_V7D25%_Google 47062" at bounding box center [602, 176] width 117 height 13
select select "47062"
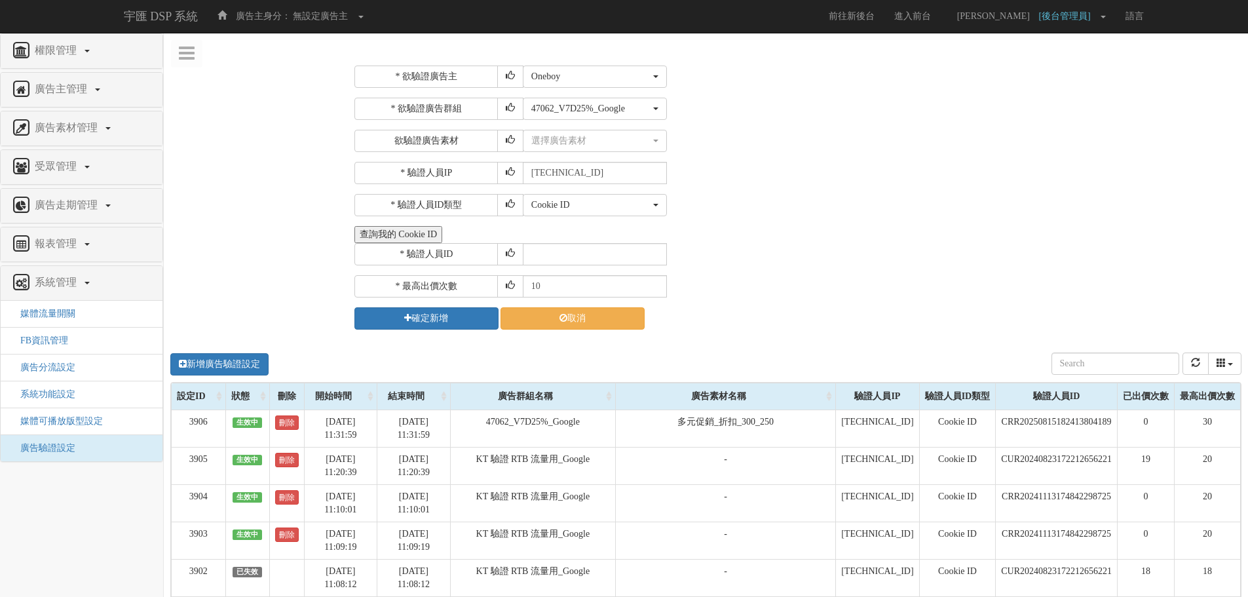
click at [727, 158] on div "* 欲驗證廣告主 選擇廣告主 特力+ 科技紫薇網 Momo 東森EHS Uniqlo EFShop 樂天 屈臣氏[PERSON_NAME] sinyi 信義房…" at bounding box center [796, 198] width 884 height 264
click at [667, 136] on div "選擇廣告素材 不指定素材 貨架一版 (蓋版: 無)_300_250 貨架一版 (蓋版: 無)_728_90 貨架一版 (蓋版: 無)_160_600 貨架一版…" at bounding box center [880, 141] width 715 height 22
click at [647, 139] on div "選擇廣告素材" at bounding box center [590, 140] width 119 height 13
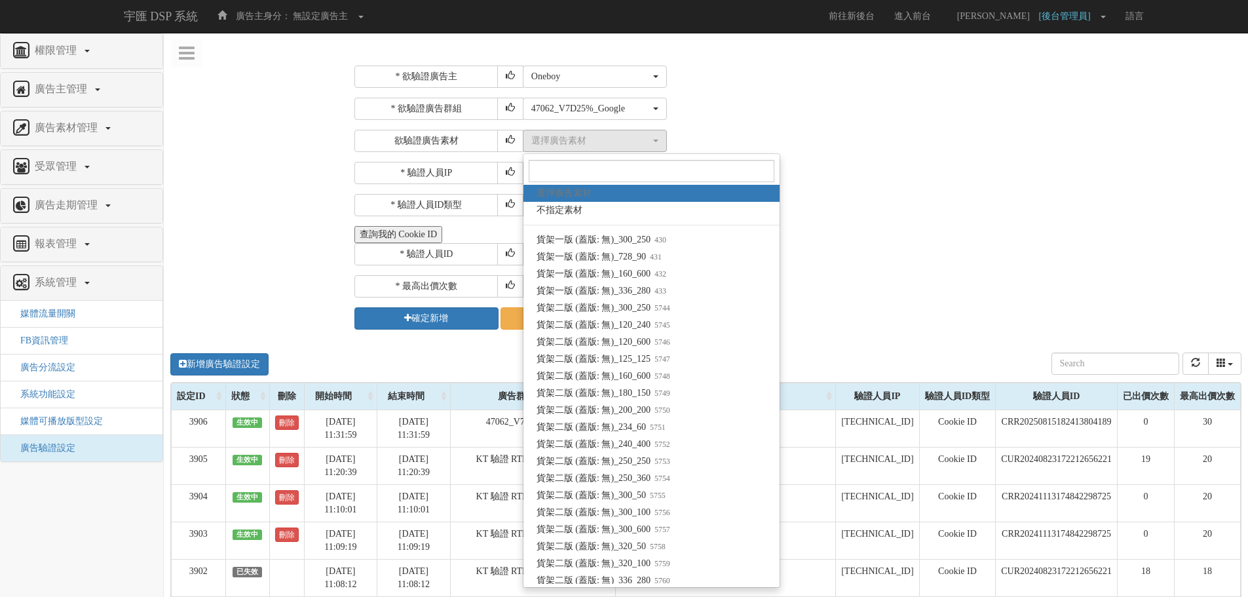
click at [904, 118] on div "選擇廣告群組 47060_BUY&LOGIN180D_Google 47062_V7D25%_Google 47063_V7D25%_Scupio 47064…" at bounding box center [880, 109] width 715 height 22
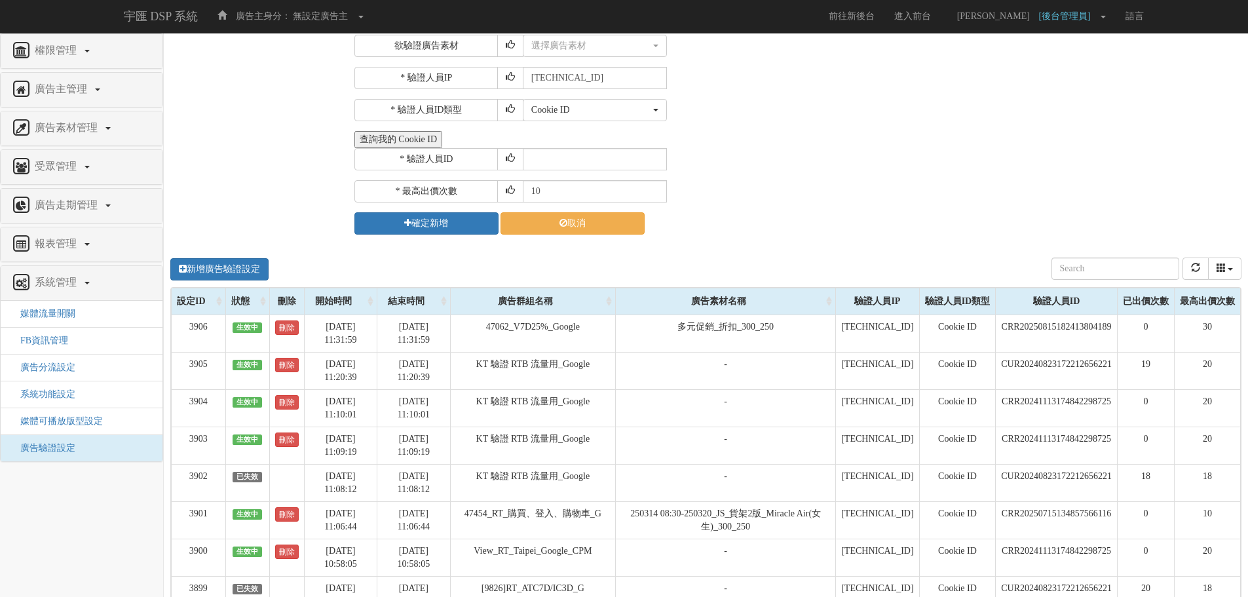
scroll to position [197, 0]
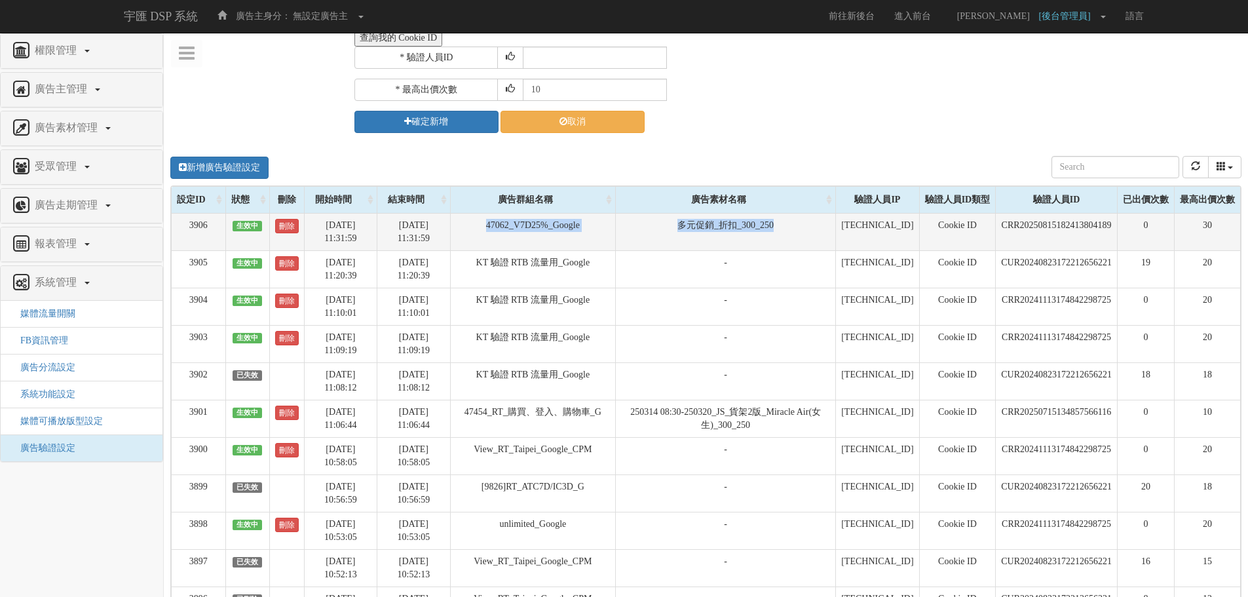
drag, startPoint x: 484, startPoint y: 233, endPoint x: 788, endPoint y: 231, distance: 304.7
click at [788, 231] on tr "3906 生效中 刪除 [DATE] 11:31:59 [DATE] 11:31:59 47062_V7D25%_Google 多元促銷_折扣_300_250…" at bounding box center [706, 231] width 1069 height 37
click at [788, 231] on td "多元促銷_折扣_300_250" at bounding box center [726, 231] width 220 height 37
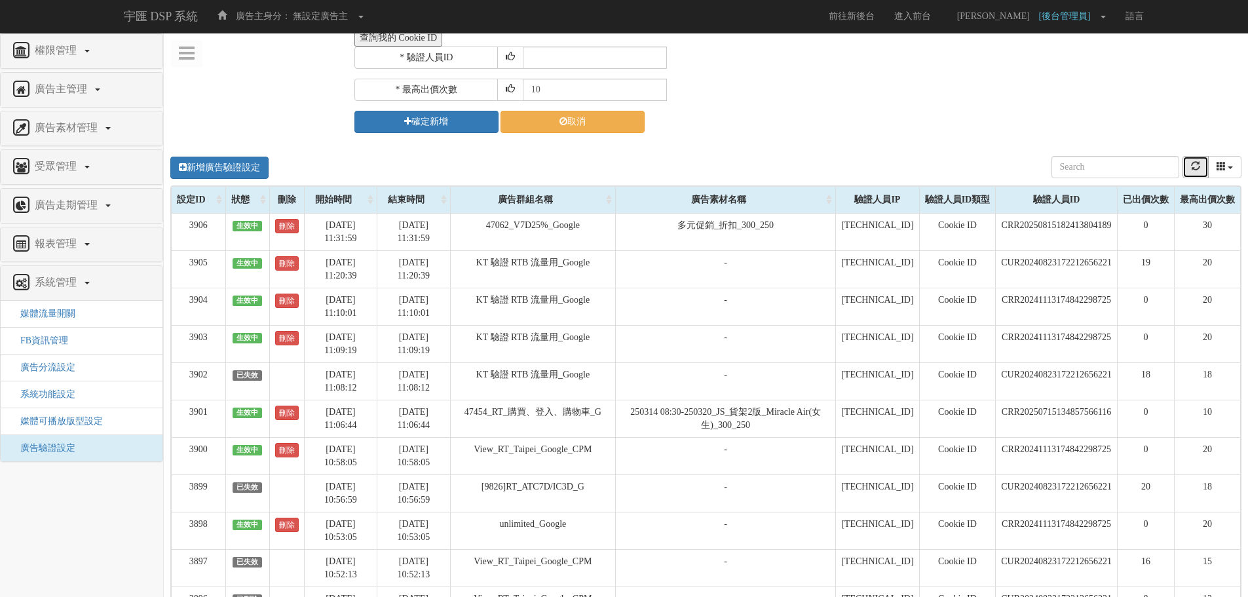
click at [1187, 168] on button "refresh" at bounding box center [1196, 167] width 26 height 22
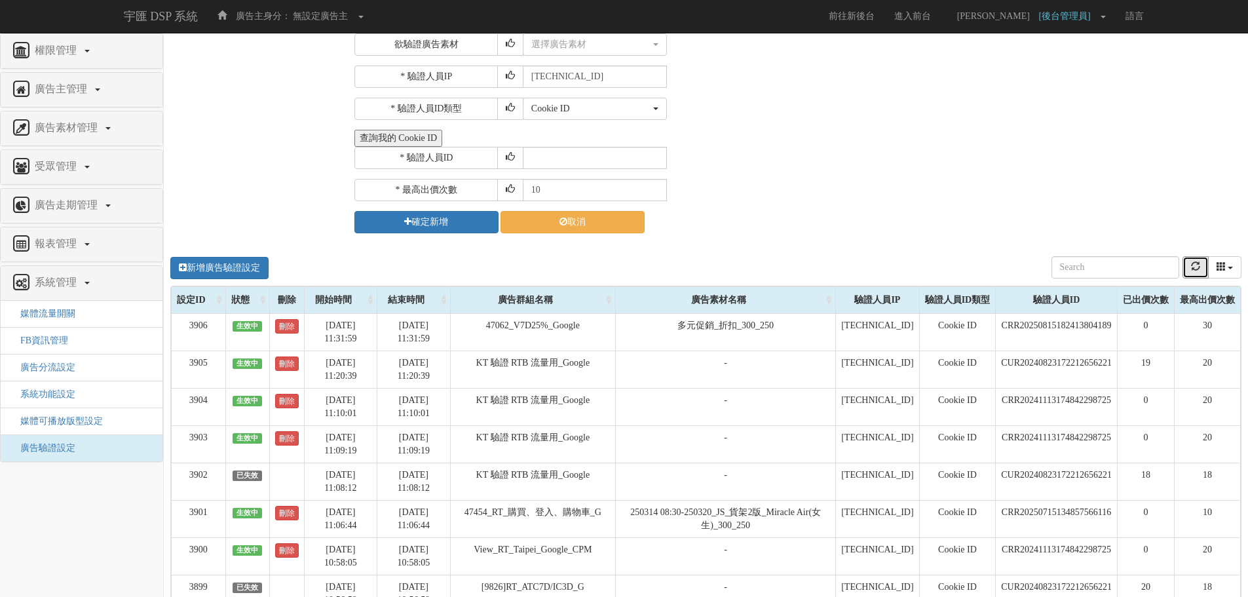
scroll to position [0, 0]
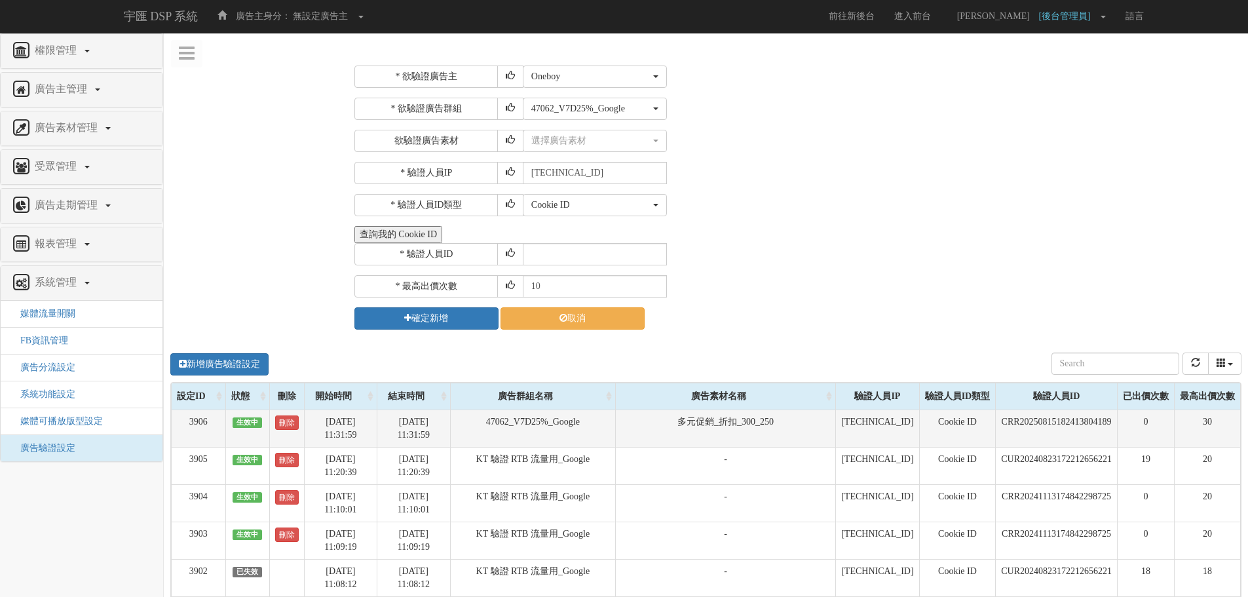
click at [1023, 419] on td "CRR20250815182413804189" at bounding box center [1057, 427] width 122 height 37
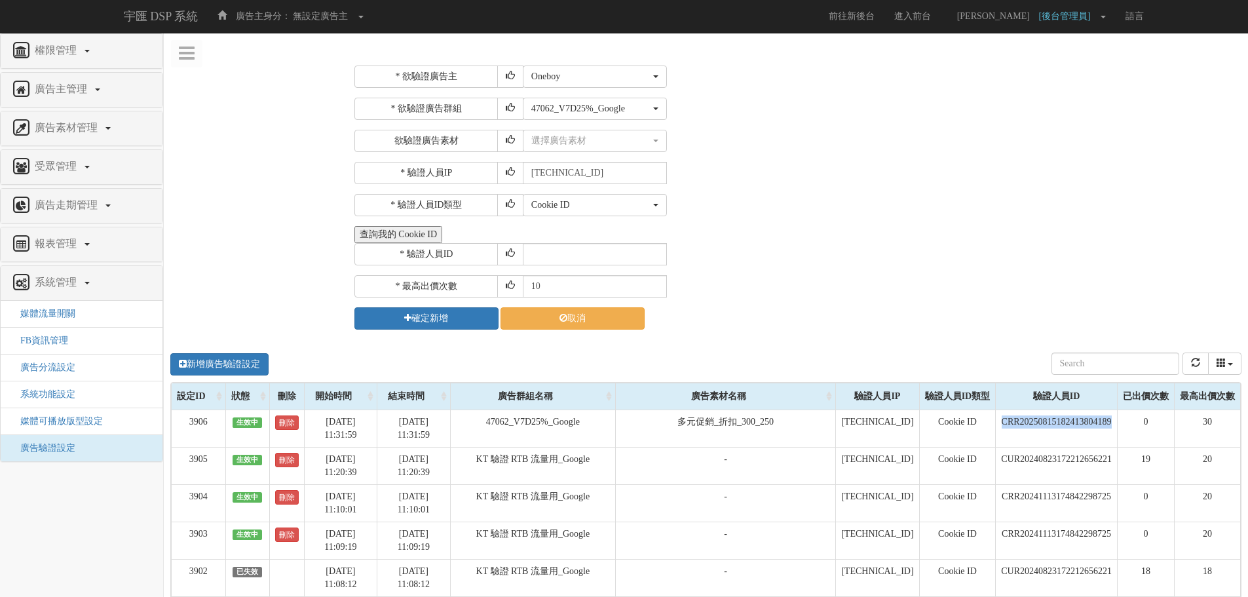
copy td "CRR20250815182413804189"
click at [590, 247] on input "text" at bounding box center [595, 254] width 144 height 22
paste input "CRR20250815182413804189"
type input "CRR20250815182413804189"
click at [765, 261] on div "* 驗證人員ID CRR20250815182413804189" at bounding box center [796, 254] width 884 height 22
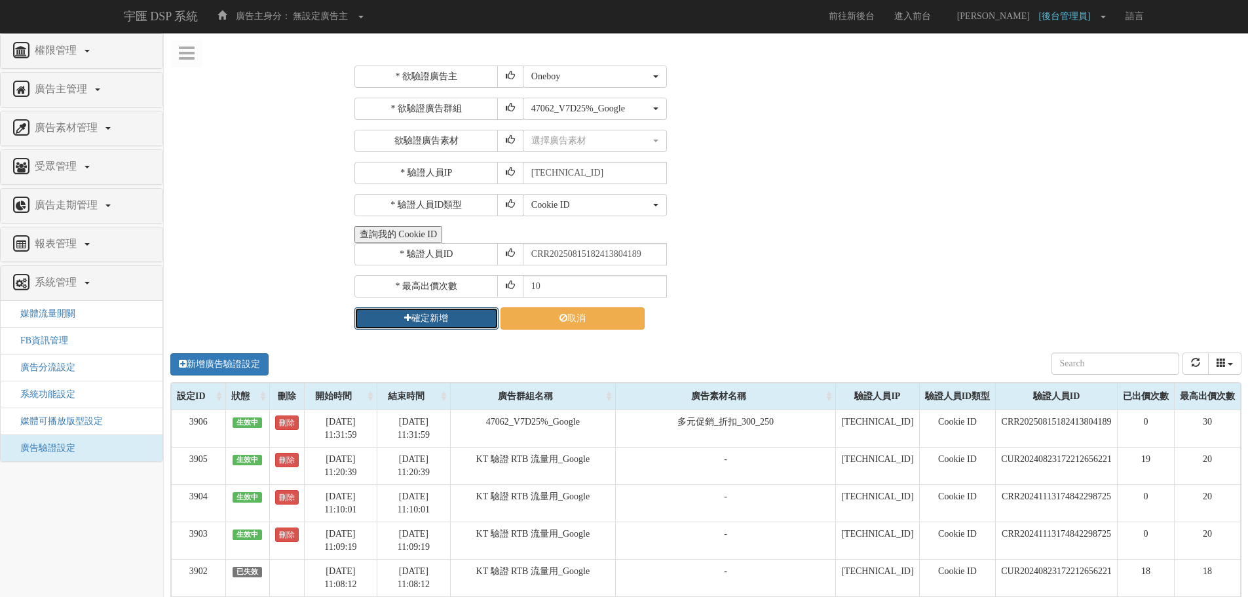
click at [432, 318] on button "確定新增" at bounding box center [426, 318] width 144 height 22
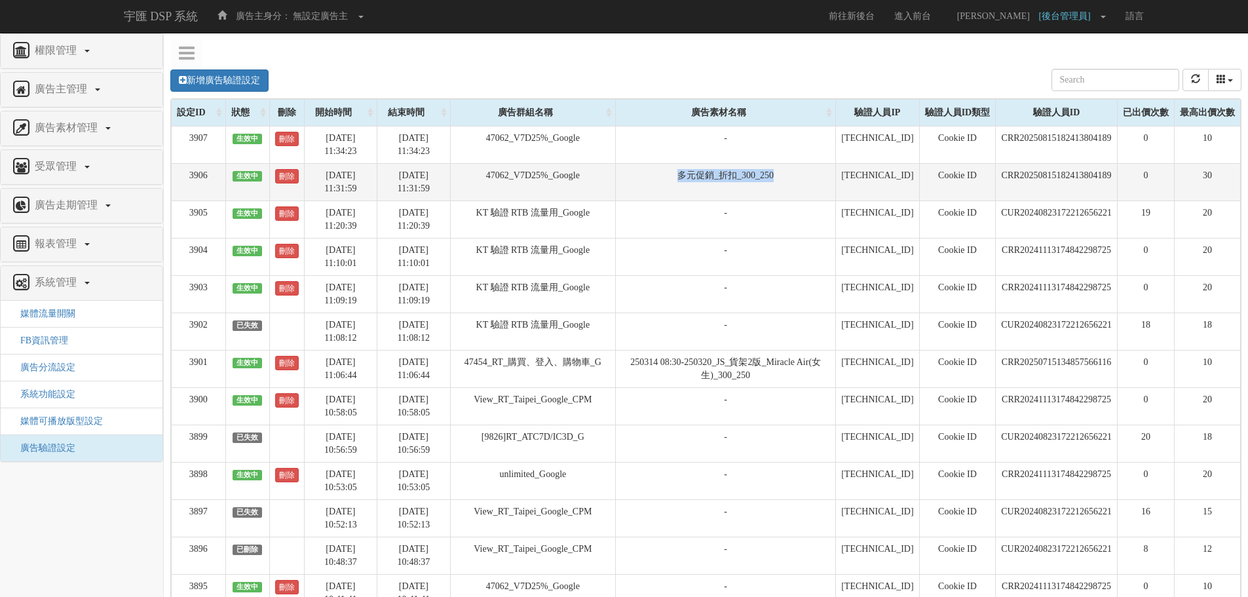
drag, startPoint x: 674, startPoint y: 173, endPoint x: 897, endPoint y: 185, distance: 223.7
click at [877, 185] on tr "3906 生效中 刪除 [DATE] 11:31:59 [DATE] 11:31:59 47062_V7D25%_Google 多元促銷_折扣_300_250…" at bounding box center [706, 181] width 1069 height 37
click at [919, 185] on td "Cookie ID" at bounding box center [957, 181] width 77 height 37
drag, startPoint x: 791, startPoint y: 178, endPoint x: 491, endPoint y: 180, distance: 300.7
click at [491, 180] on tr "3906 生效中 刪除 [DATE] 11:31:59 [DATE] 11:31:59 47062_V7D25%_Google 多元促銷_折扣_300_250…" at bounding box center [706, 181] width 1069 height 37
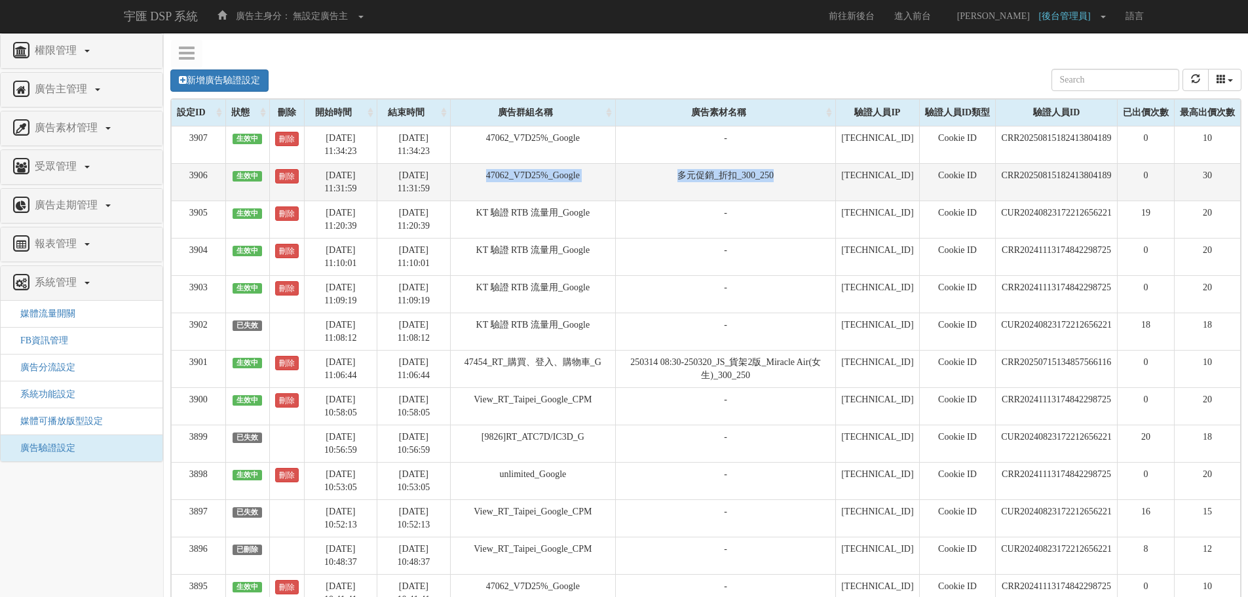
click at [491, 180] on td "47062_V7D25%_Google" at bounding box center [532, 181] width 165 height 37
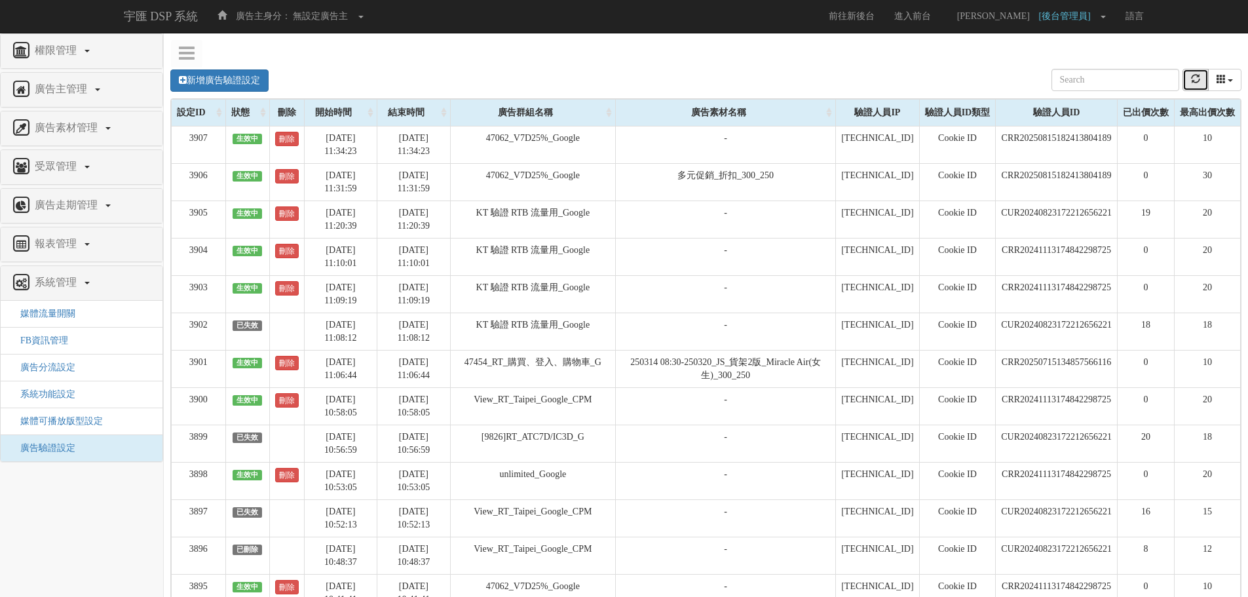
click at [1202, 85] on button "refresh" at bounding box center [1196, 80] width 26 height 22
click at [1192, 82] on icon "refresh" at bounding box center [1195, 78] width 9 height 9
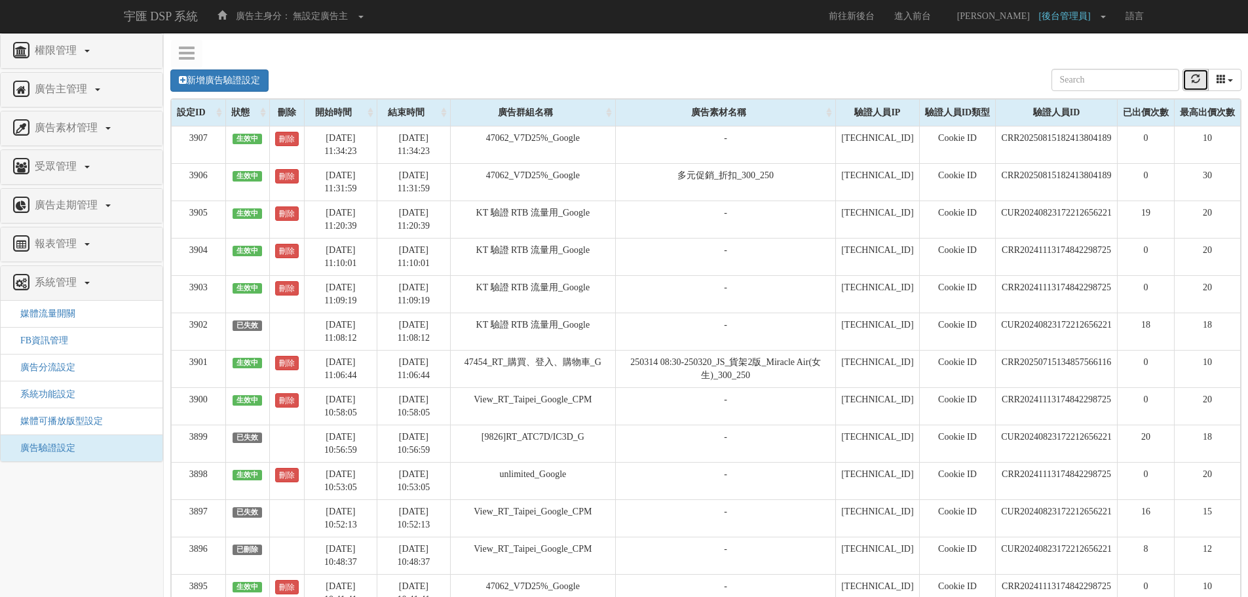
click at [1192, 82] on icon "refresh" at bounding box center [1195, 78] width 9 height 9
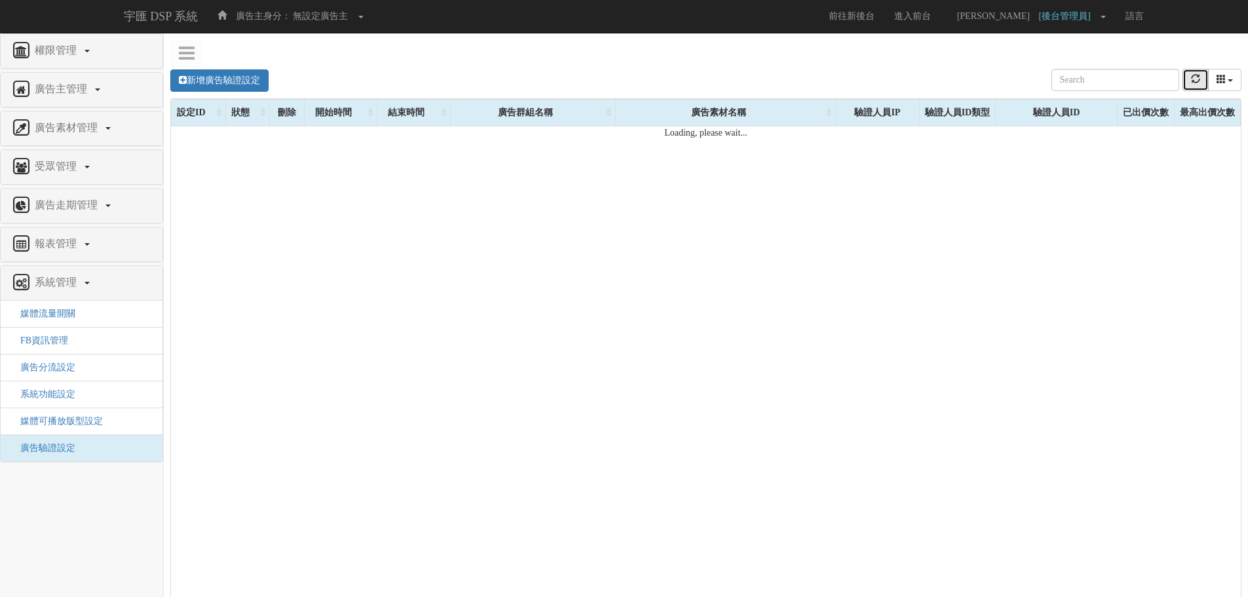
click at [1192, 82] on icon "refresh" at bounding box center [1195, 78] width 9 height 9
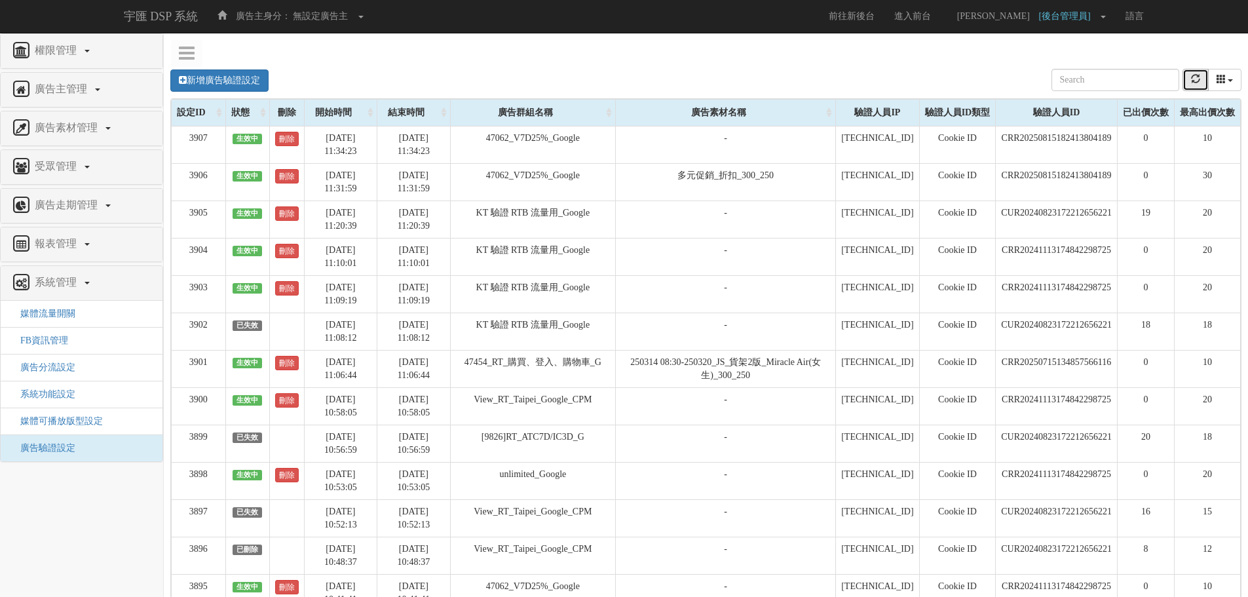
click at [1192, 82] on icon "refresh" at bounding box center [1195, 78] width 9 height 9
click at [878, 86] on div "新增廣告驗證設定 設定ID 狀態 刪除 開始時間 結束時間 廣告主ID 廣告主名稱 廣告走期ID 廣告走期名稱 廣告群組ID 廣告群組名稱 廣告素材 廣告素材…" at bounding box center [705, 80] width 1071 height 36
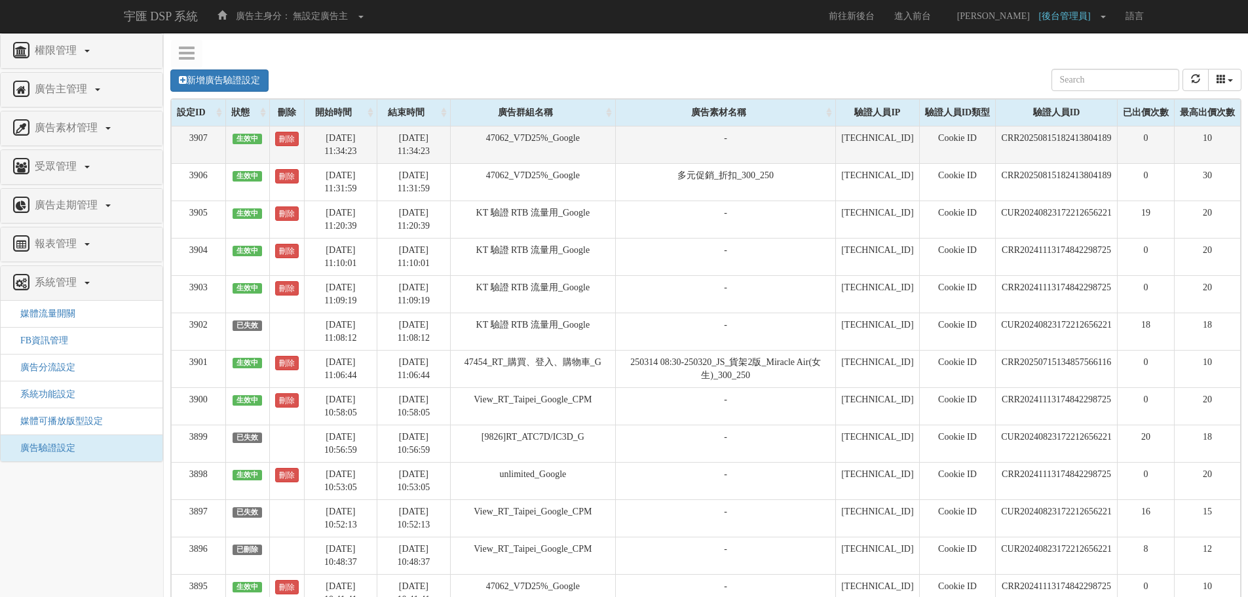
click at [1042, 132] on td "CRR20250815182413804189" at bounding box center [1057, 144] width 122 height 37
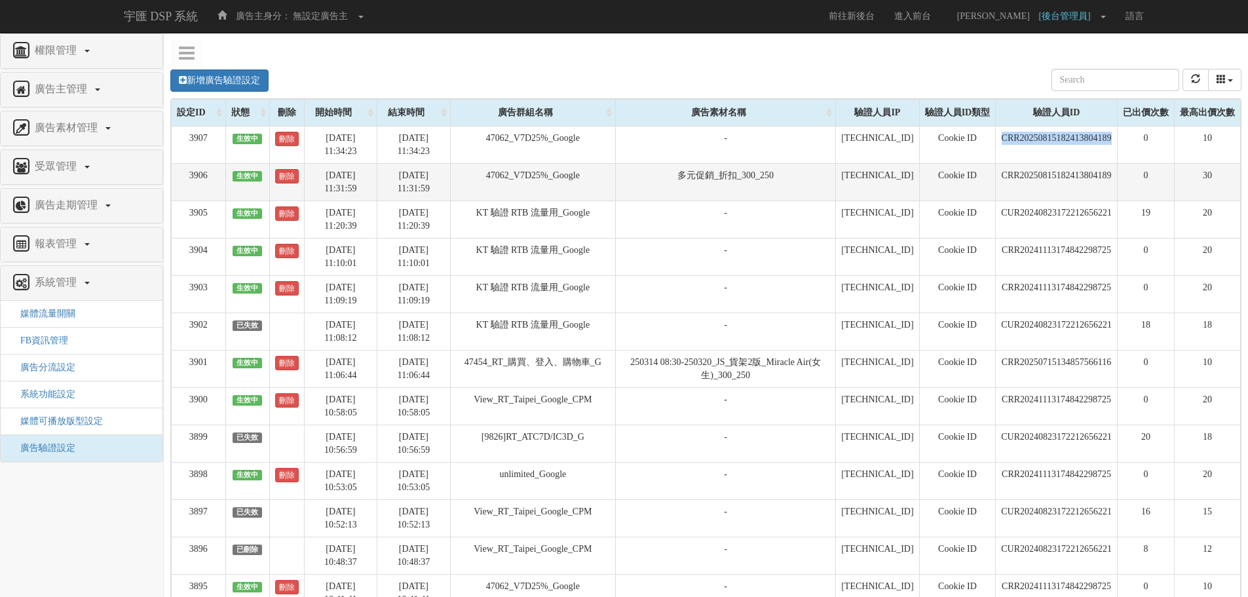
copy td "CRR20250815182413804189"
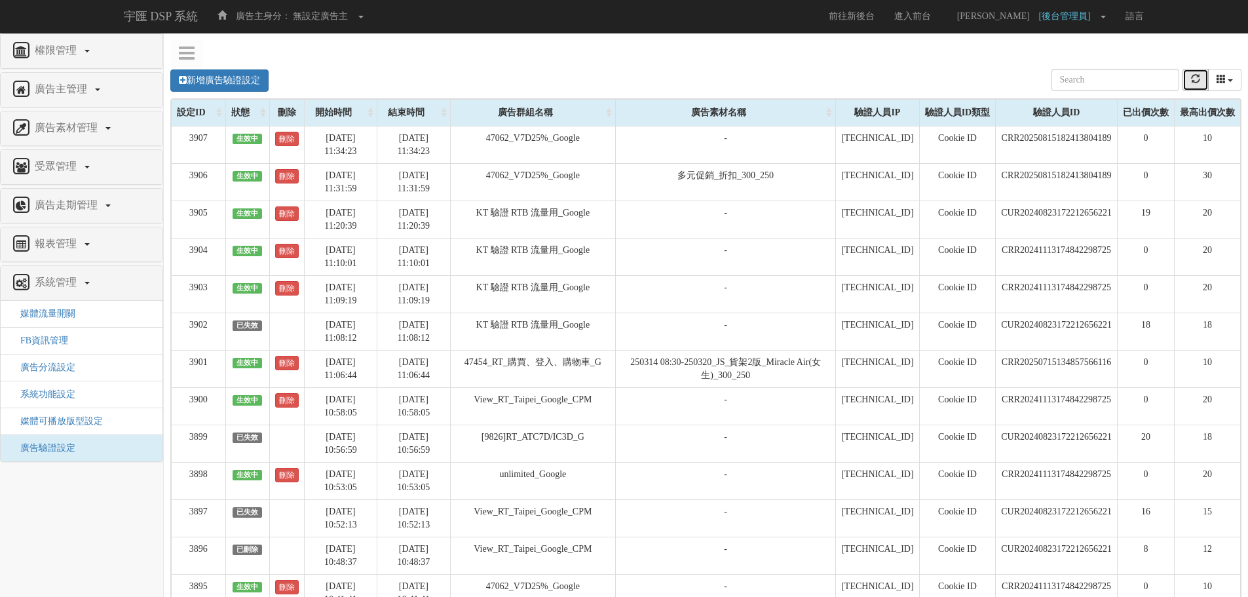
click at [1197, 75] on icon "refresh" at bounding box center [1195, 78] width 9 height 9
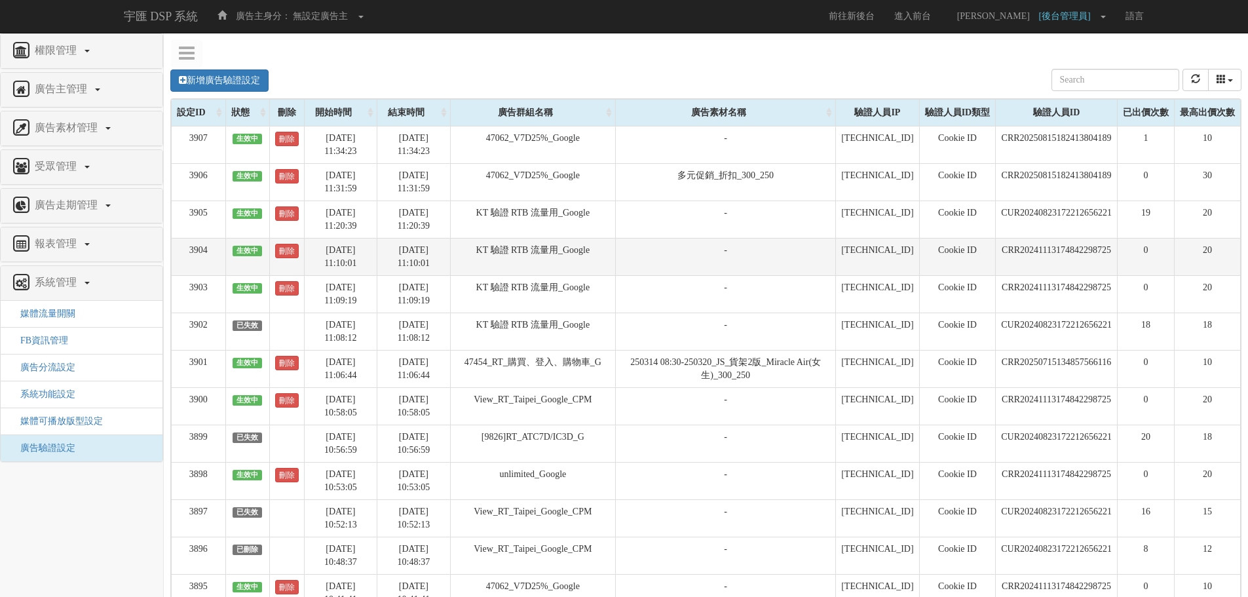
click at [780, 258] on td "-" at bounding box center [726, 256] width 220 height 37
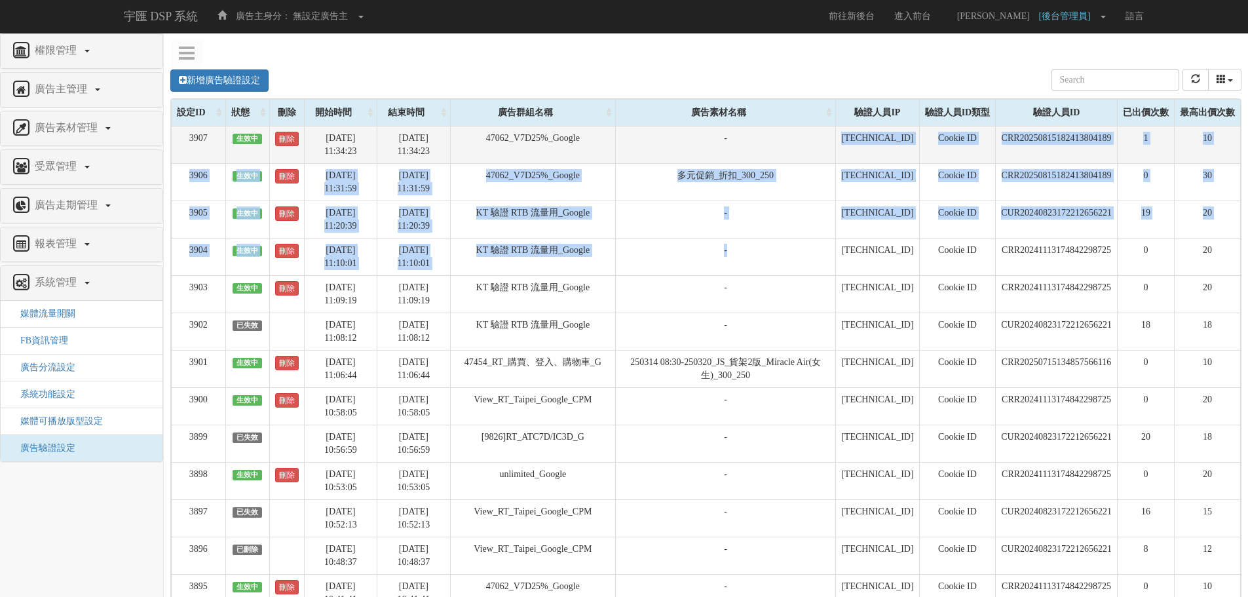
drag, startPoint x: 775, startPoint y: 270, endPoint x: 762, endPoint y: 150, distance: 120.6
click at [762, 149] on td "-" at bounding box center [726, 144] width 220 height 37
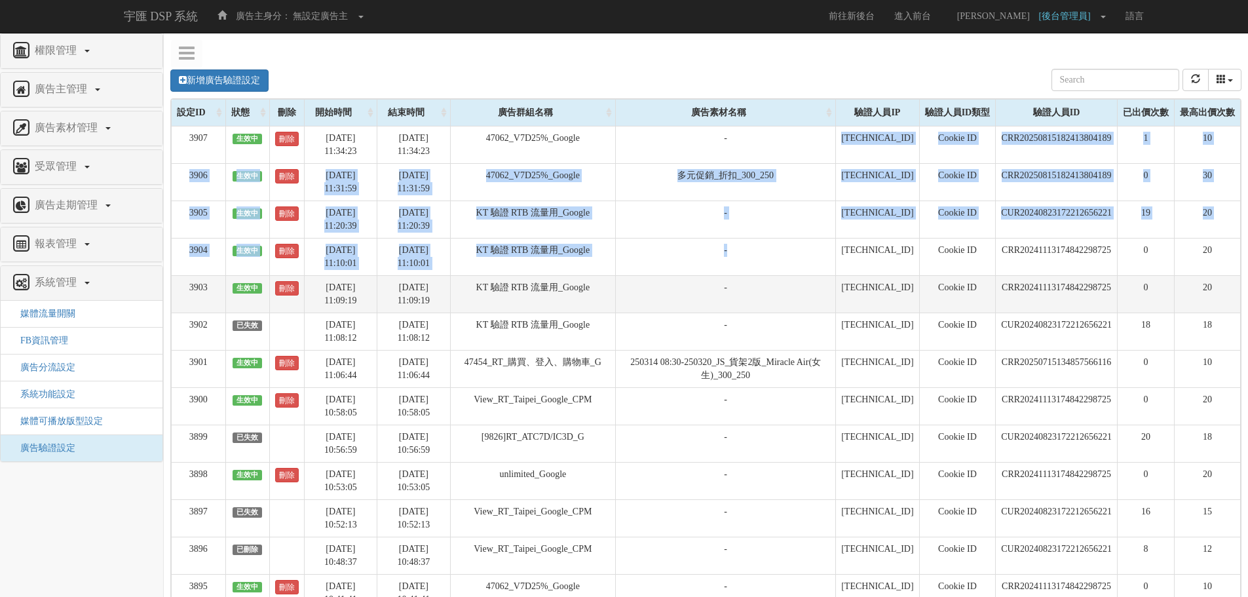
drag, startPoint x: 755, startPoint y: 132, endPoint x: 822, endPoint y: 290, distance: 171.2
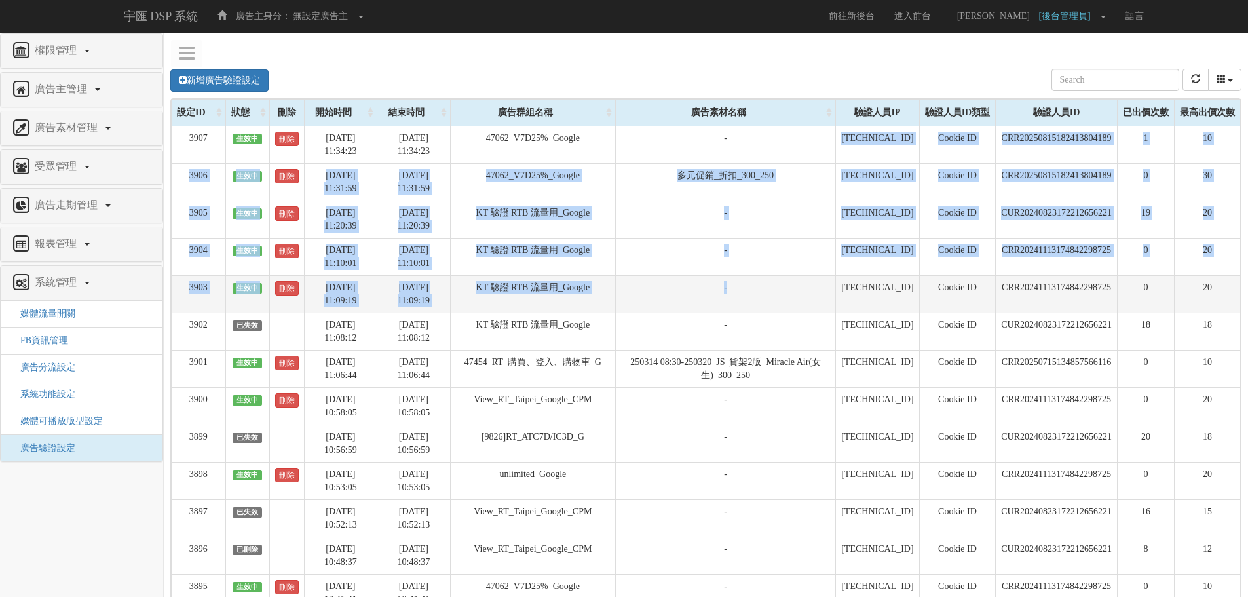
click at [822, 293] on td "-" at bounding box center [726, 293] width 220 height 37
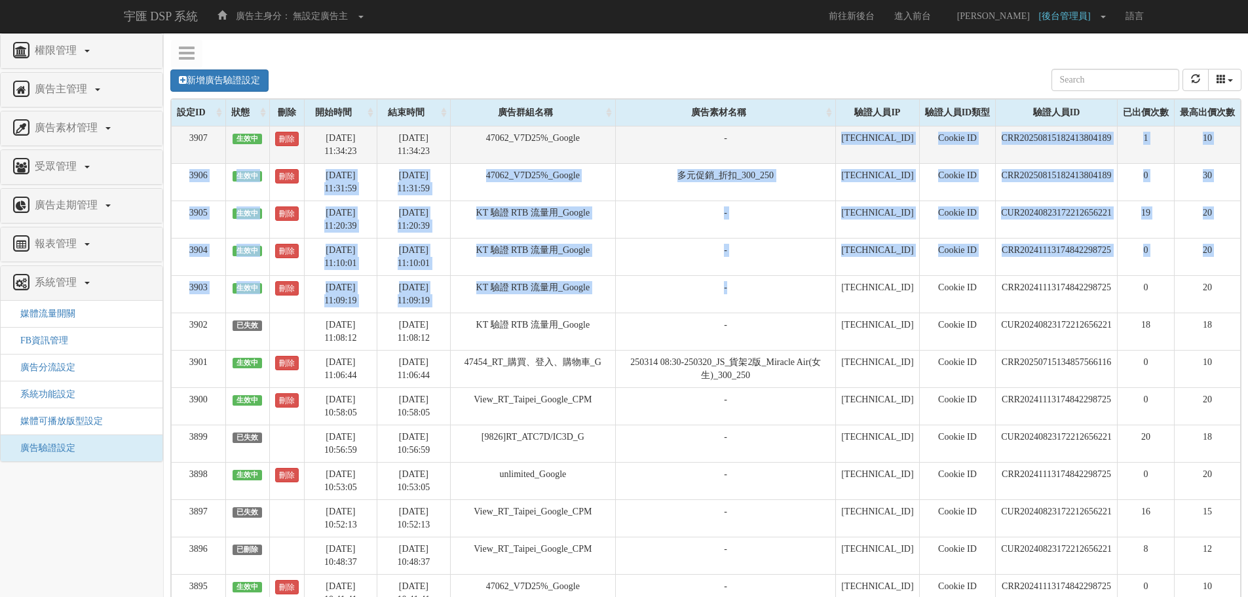
drag, startPoint x: 822, startPoint y: 293, endPoint x: 784, endPoint y: 136, distance: 161.1
click at [784, 136] on td "-" at bounding box center [726, 144] width 220 height 37
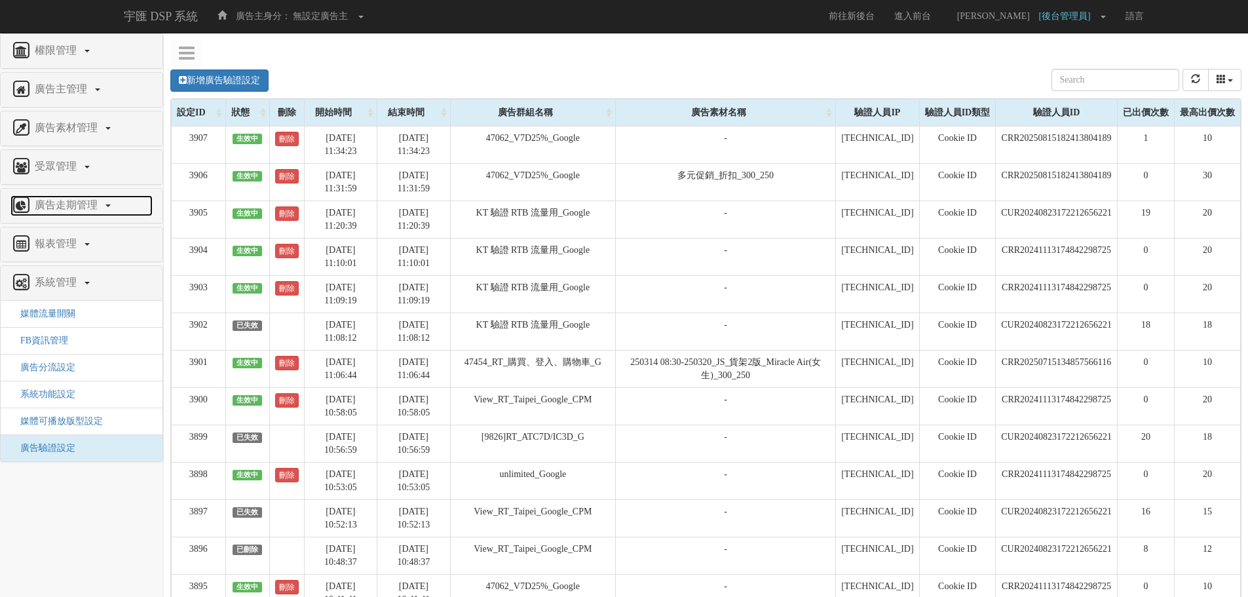
click at [68, 208] on span "廣告走期管理" at bounding box center [67, 204] width 73 height 11
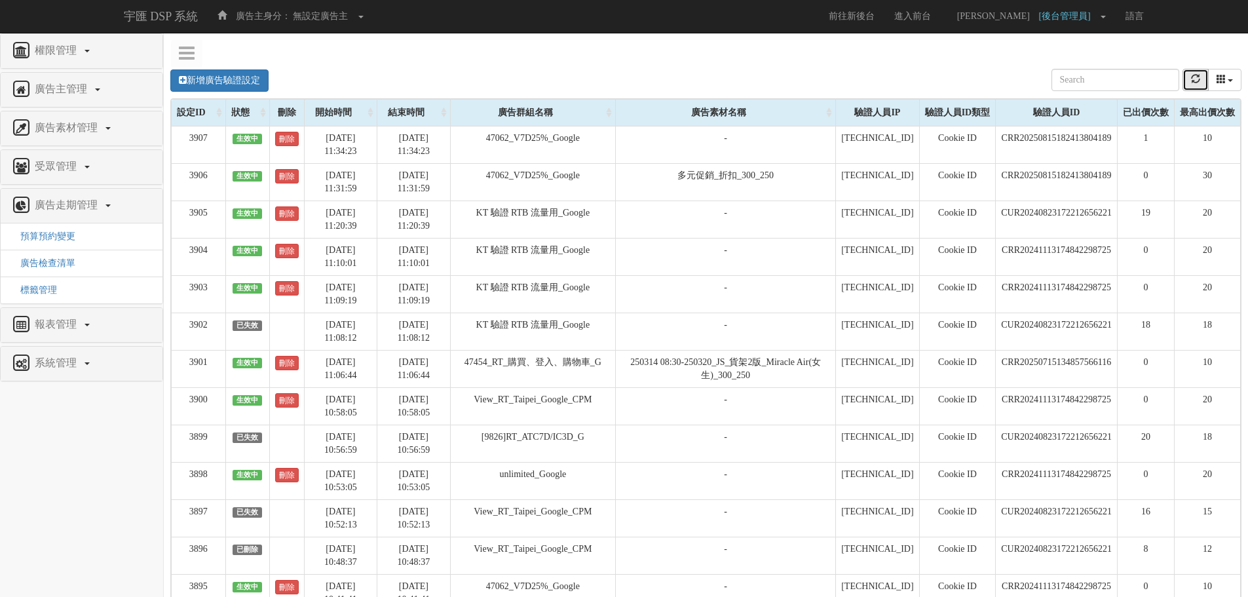
click at [1198, 78] on icon "refresh" at bounding box center [1195, 78] width 9 height 9
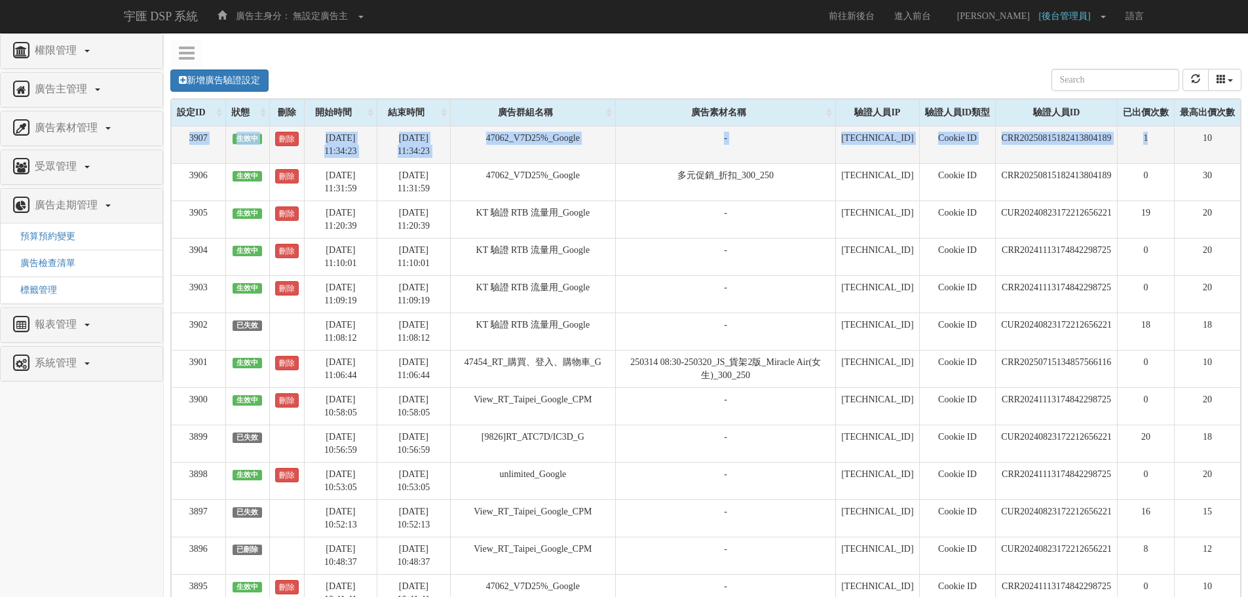
drag, startPoint x: 1170, startPoint y: 137, endPoint x: 176, endPoint y: 134, distance: 993.9
click at [176, 134] on tr "3907 生效中 刪除 2025-08-19 11:34:23 2025-08-20 11:34:23 47062_V7D25%_Google - 211.7…" at bounding box center [706, 144] width 1069 height 37
click at [176, 134] on td "3907" at bounding box center [199, 144] width 54 height 37
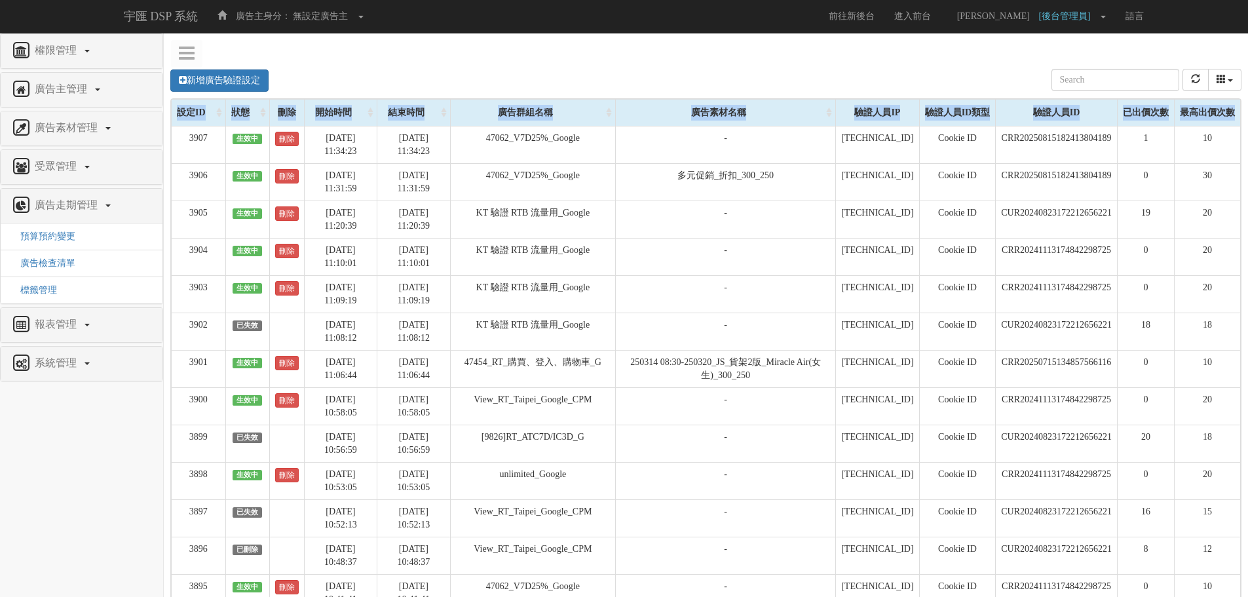
drag, startPoint x: 176, startPoint y: 134, endPoint x: 1257, endPoint y: 143, distance: 1081.1
click at [1248, 143] on html "宇匯 DSP 系統 廣告主身分： 無設定廣告主 無設定廣告主 [001] CoreTeam測試用1 [002] CoreTeam測試用2-LineApp [0…" at bounding box center [624, 559] width 1248 height 1118
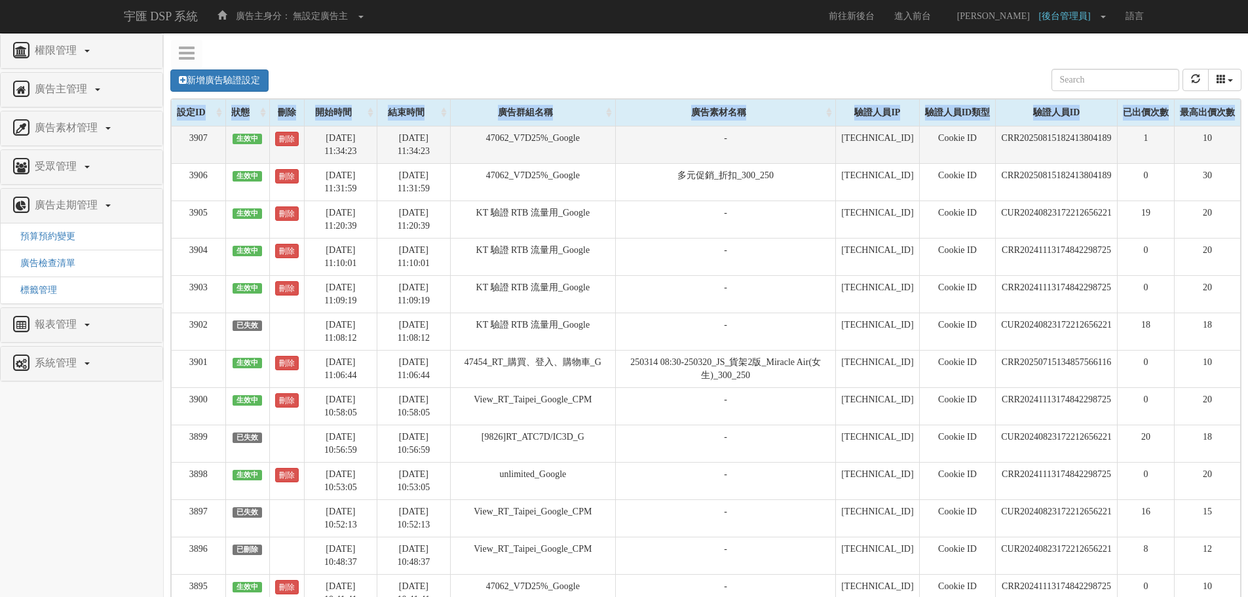
click at [1236, 143] on td "10" at bounding box center [1207, 144] width 66 height 37
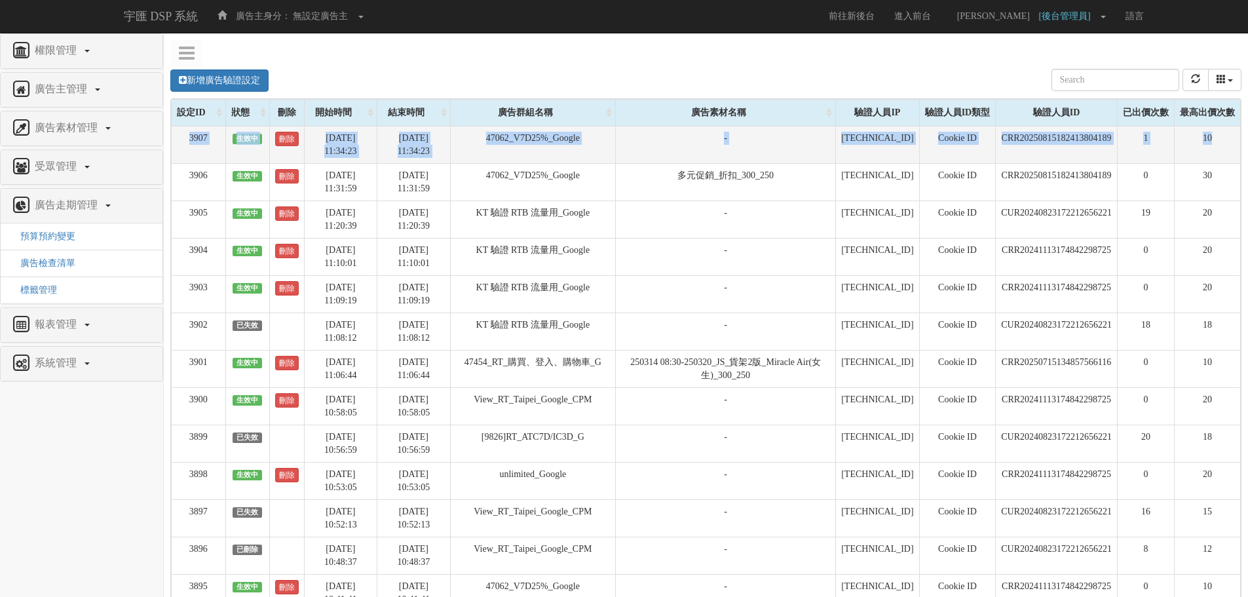
drag, startPoint x: 1233, startPoint y: 143, endPoint x: 186, endPoint y: 134, distance: 1047.0
click at [186, 134] on tr "3907 生效中 刪除 2025-08-19 11:34:23 2025-08-20 11:34:23 47062_V7D25%_Google - 211.7…" at bounding box center [706, 144] width 1069 height 37
click at [186, 134] on td "3907" at bounding box center [199, 144] width 54 height 37
drag, startPoint x: 186, startPoint y: 134, endPoint x: 1221, endPoint y: 152, distance: 1034.7
click at [1221, 152] on tr "3907 生效中 刪除 2025-08-19 11:34:23 2025-08-20 11:34:23 47062_V7D25%_Google - 211.7…" at bounding box center [706, 144] width 1069 height 37
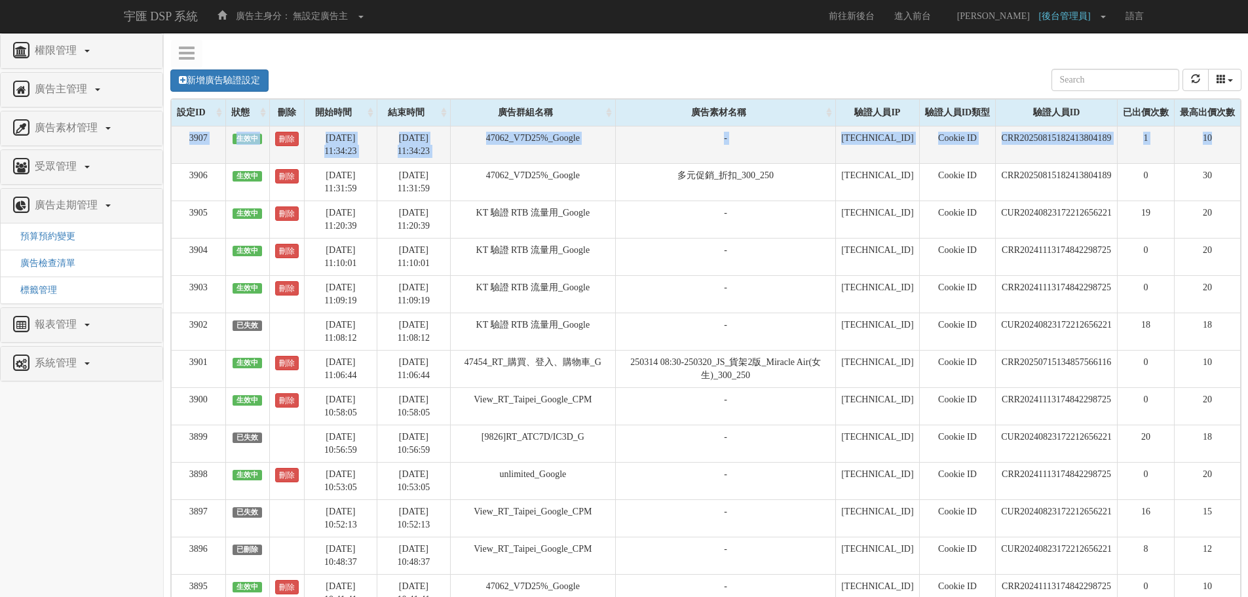
click at [1221, 152] on td "10" at bounding box center [1207, 144] width 66 height 37
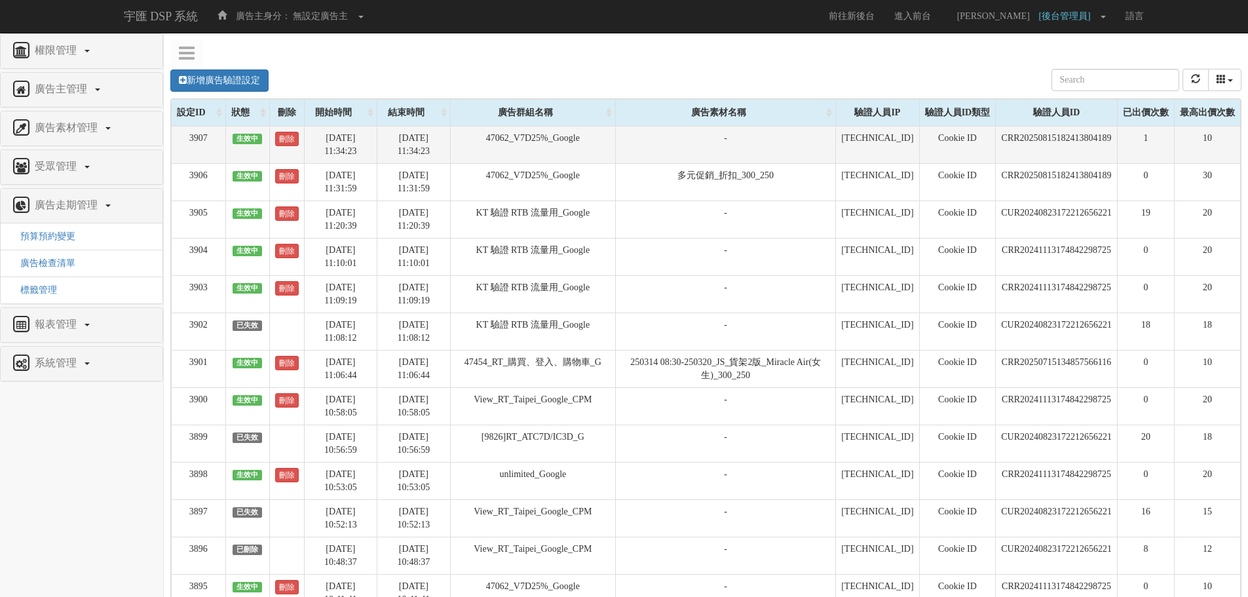
click at [1053, 153] on td "CRR20250815182413804189" at bounding box center [1057, 144] width 122 height 37
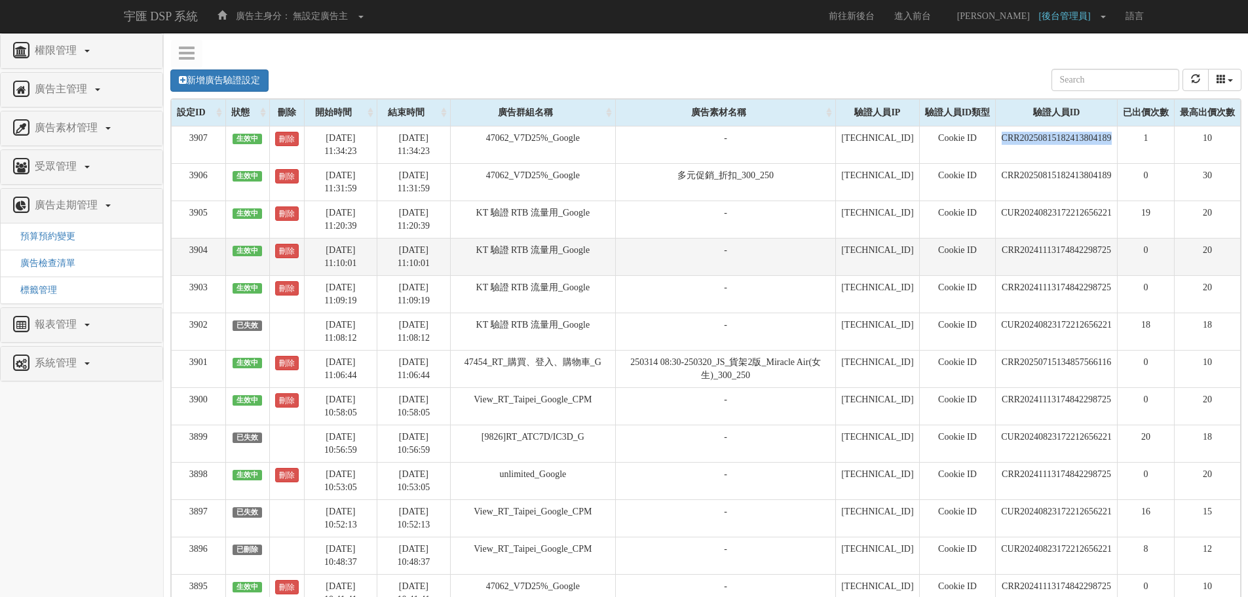
copy td "CRR20250815182413804189"
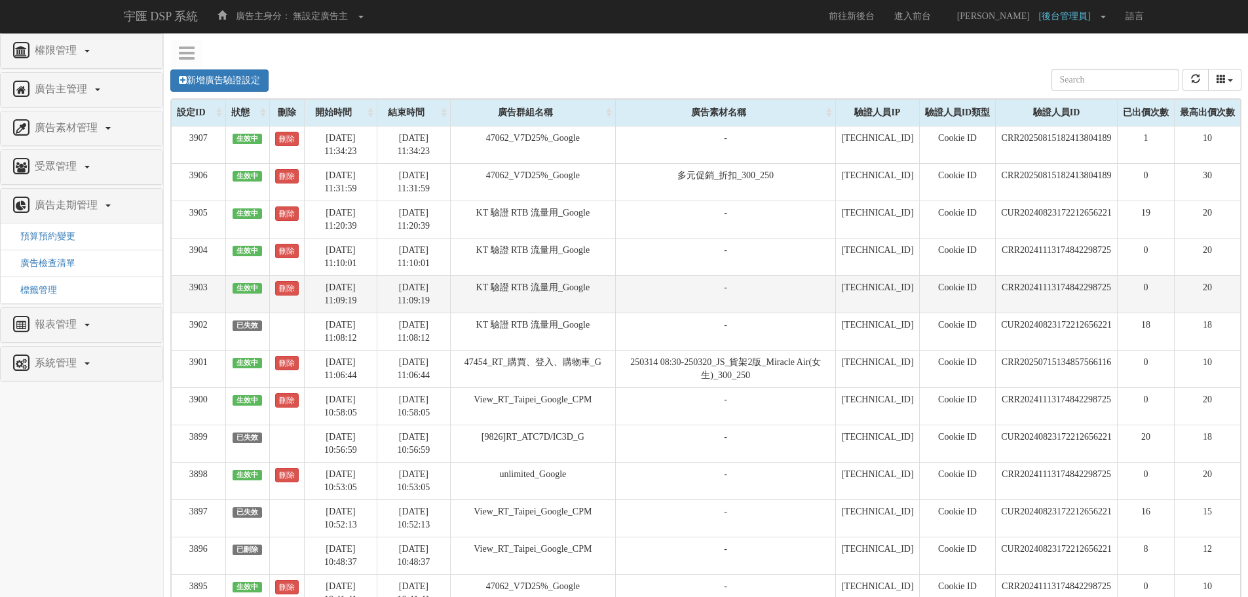
click at [1002, 303] on td "CRR20241113174842298725" at bounding box center [1057, 293] width 122 height 37
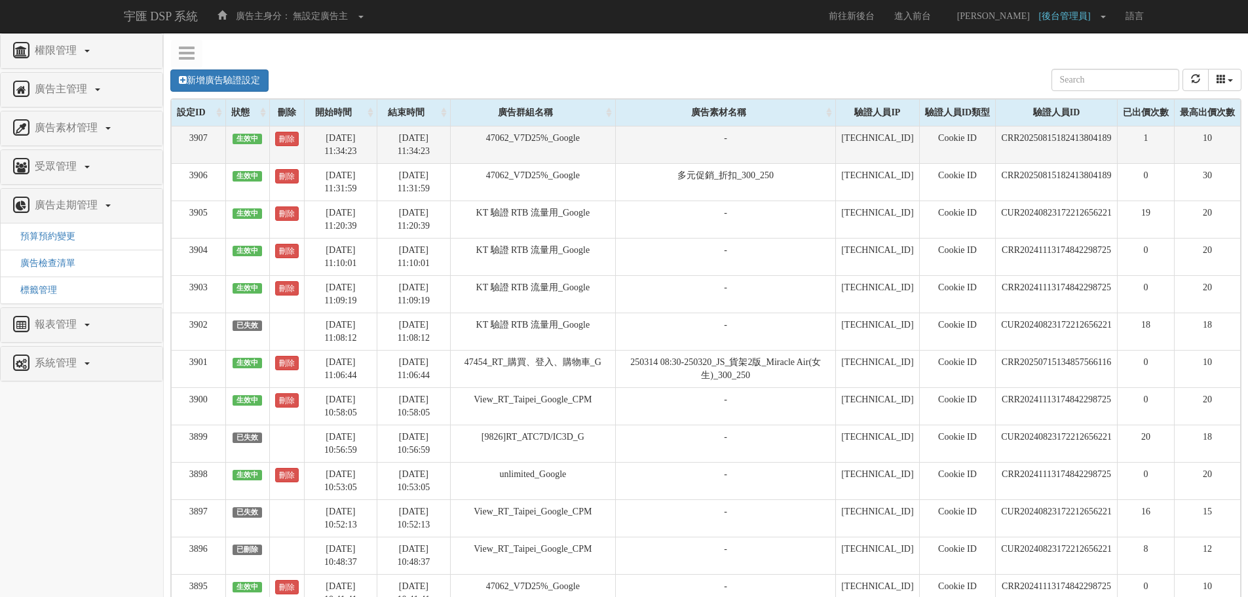
click at [1017, 142] on td "CRR20250815182413804189" at bounding box center [1057, 144] width 122 height 37
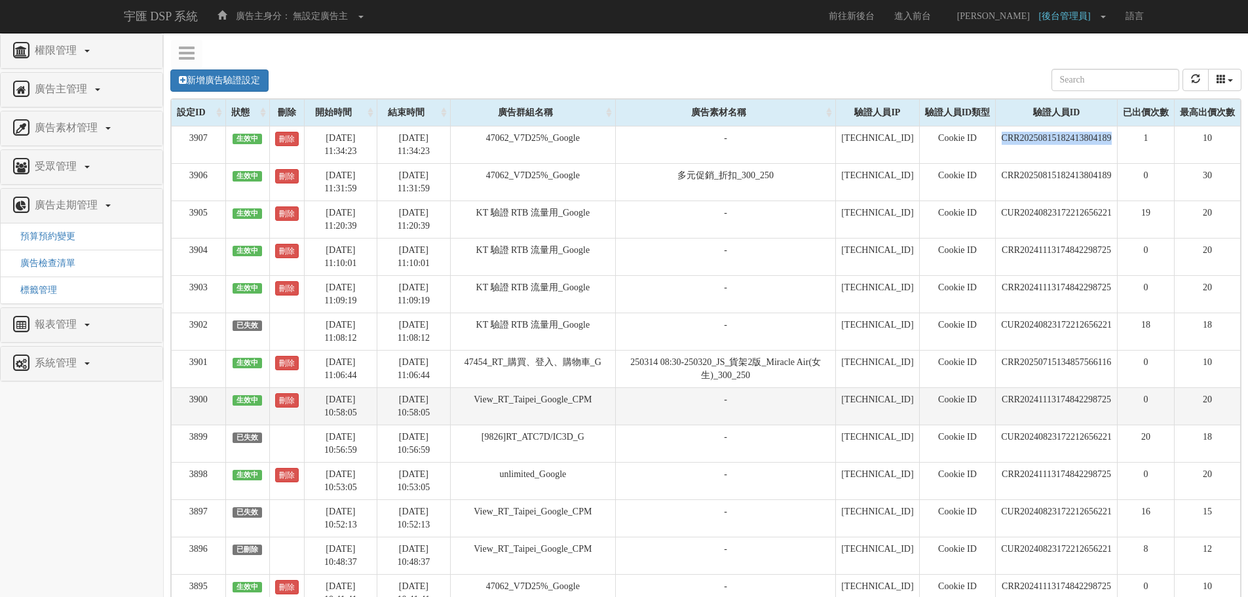
copy td "CRR20250815182413804189"
